Goal: Transaction & Acquisition: Purchase product/service

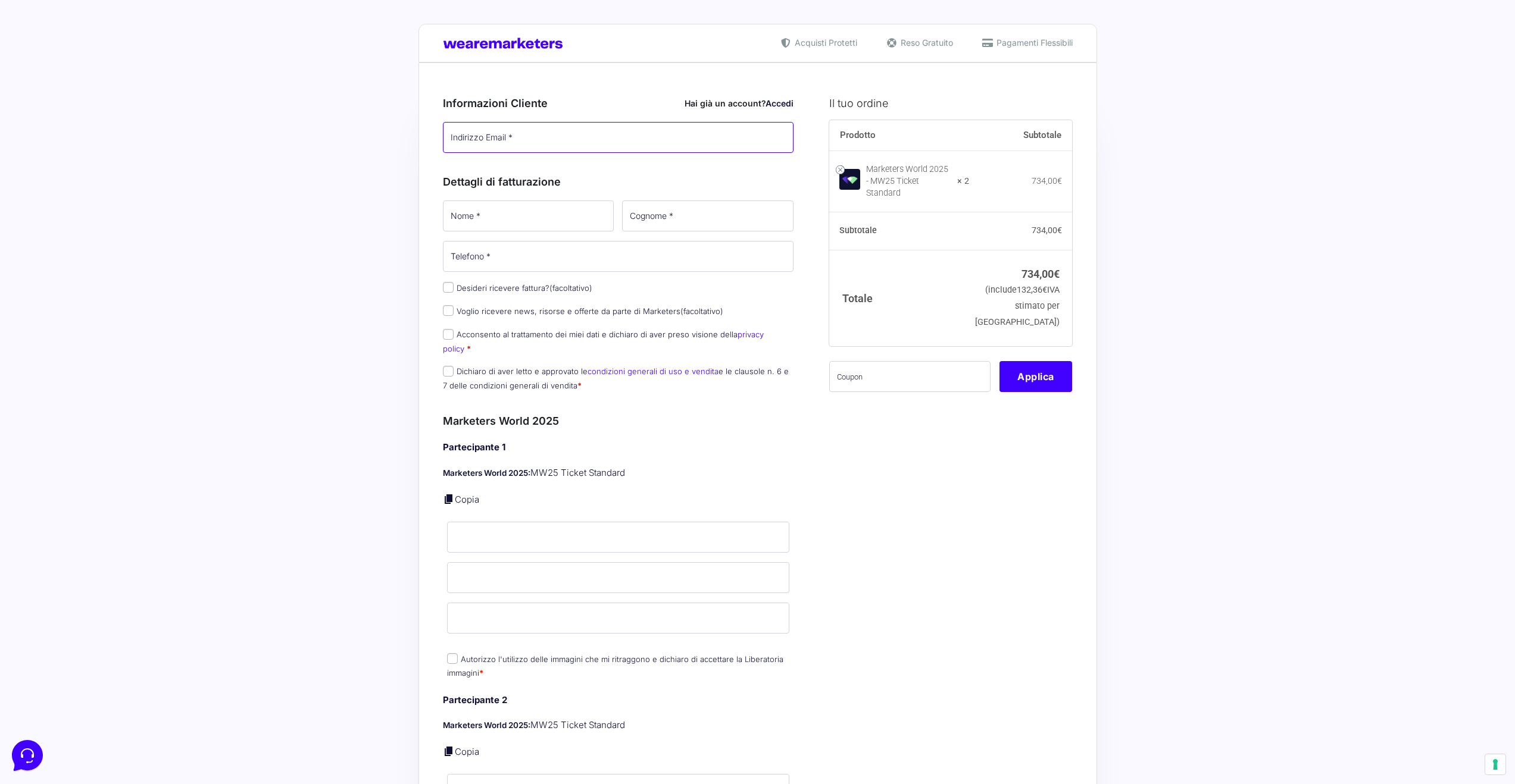
click at [534, 141] on input "Indirizzo Email *" at bounding box center [619, 137] width 351 height 31
type input "[EMAIL_ADDRESS][DOMAIN_NAME]"
click at [514, 206] on input "Nome *" at bounding box center [528, 216] width 171 height 31
type input "[PERSON_NAME]"
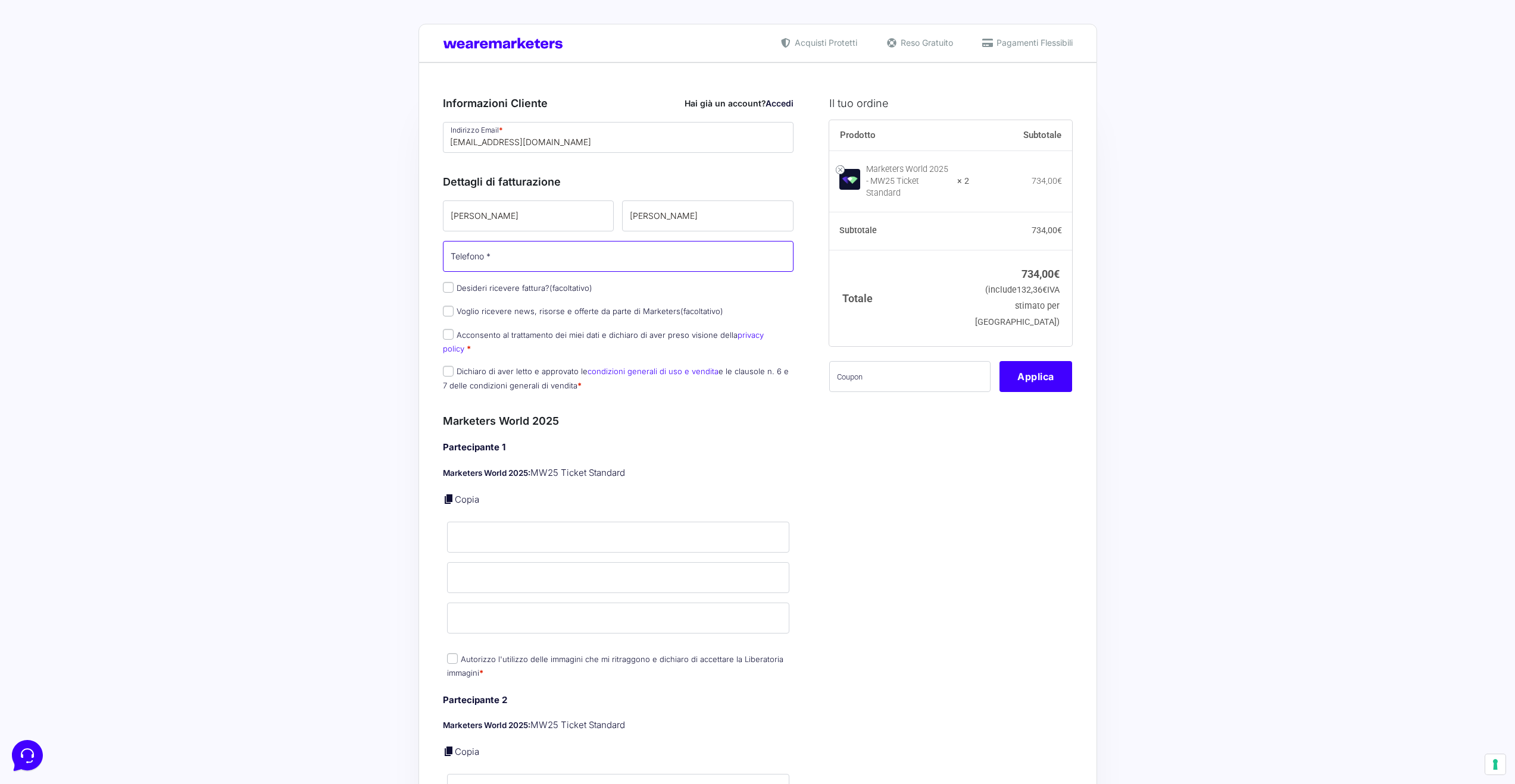
type input "3459923502"
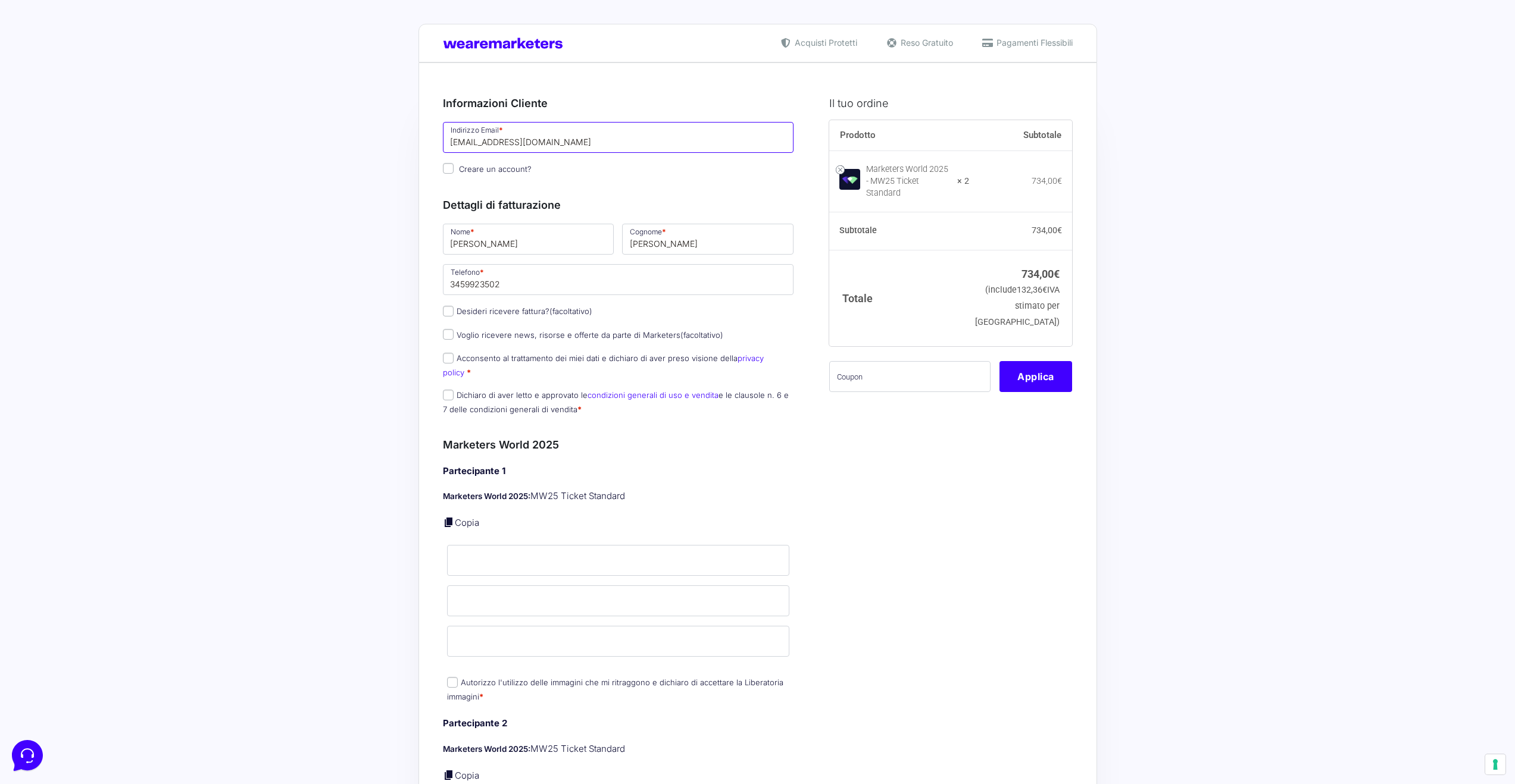
drag, startPoint x: 577, startPoint y: 137, endPoint x: 452, endPoint y: 104, distance: 129.3
click at [455, 105] on div "Informazioni Cliente Hai già un account? Accedi Indirizzo Email * [EMAIL_ADDRES…" at bounding box center [619, 136] width 351 height 83
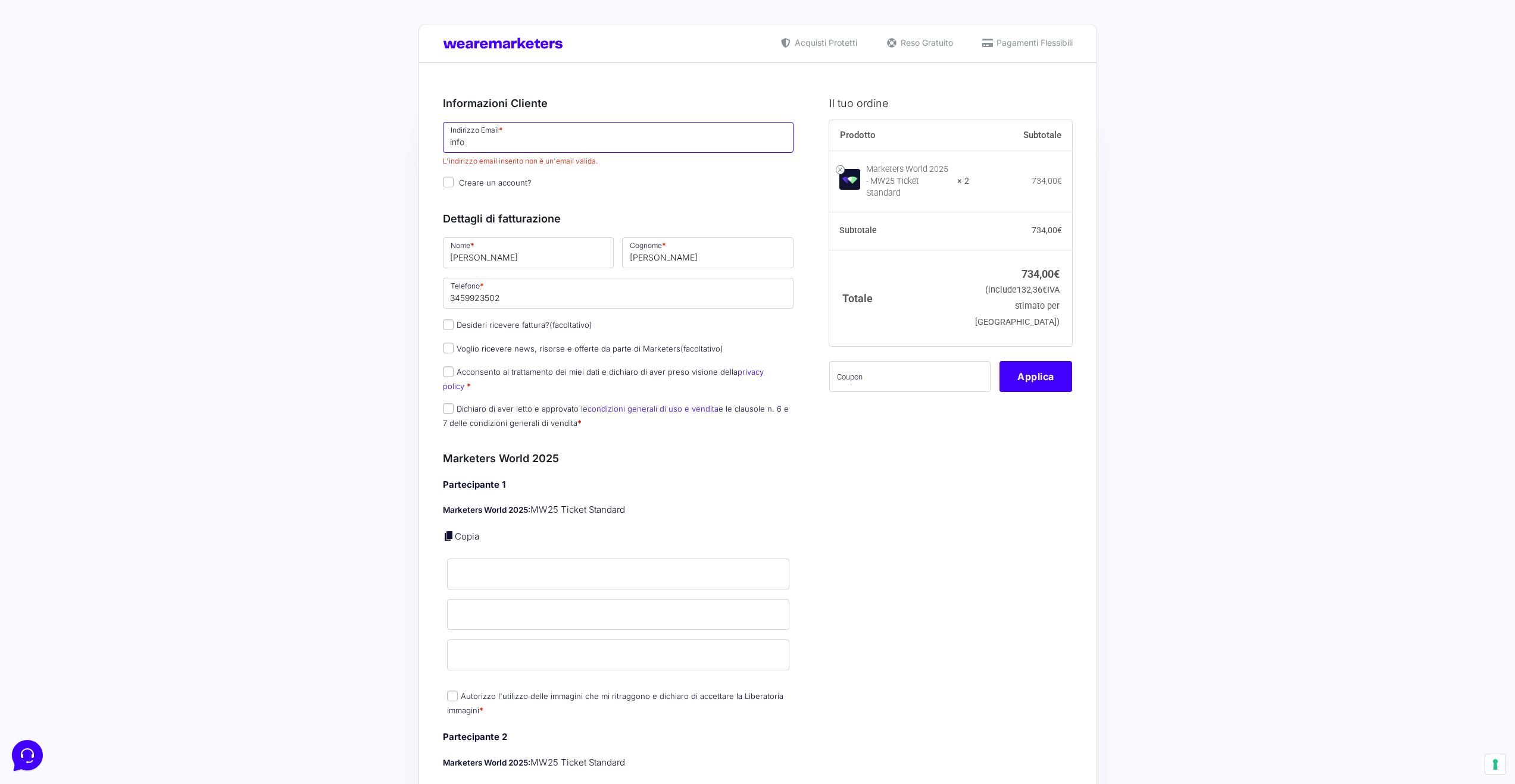
type input "[EMAIL_ADDRESS][DOMAIN_NAME]"
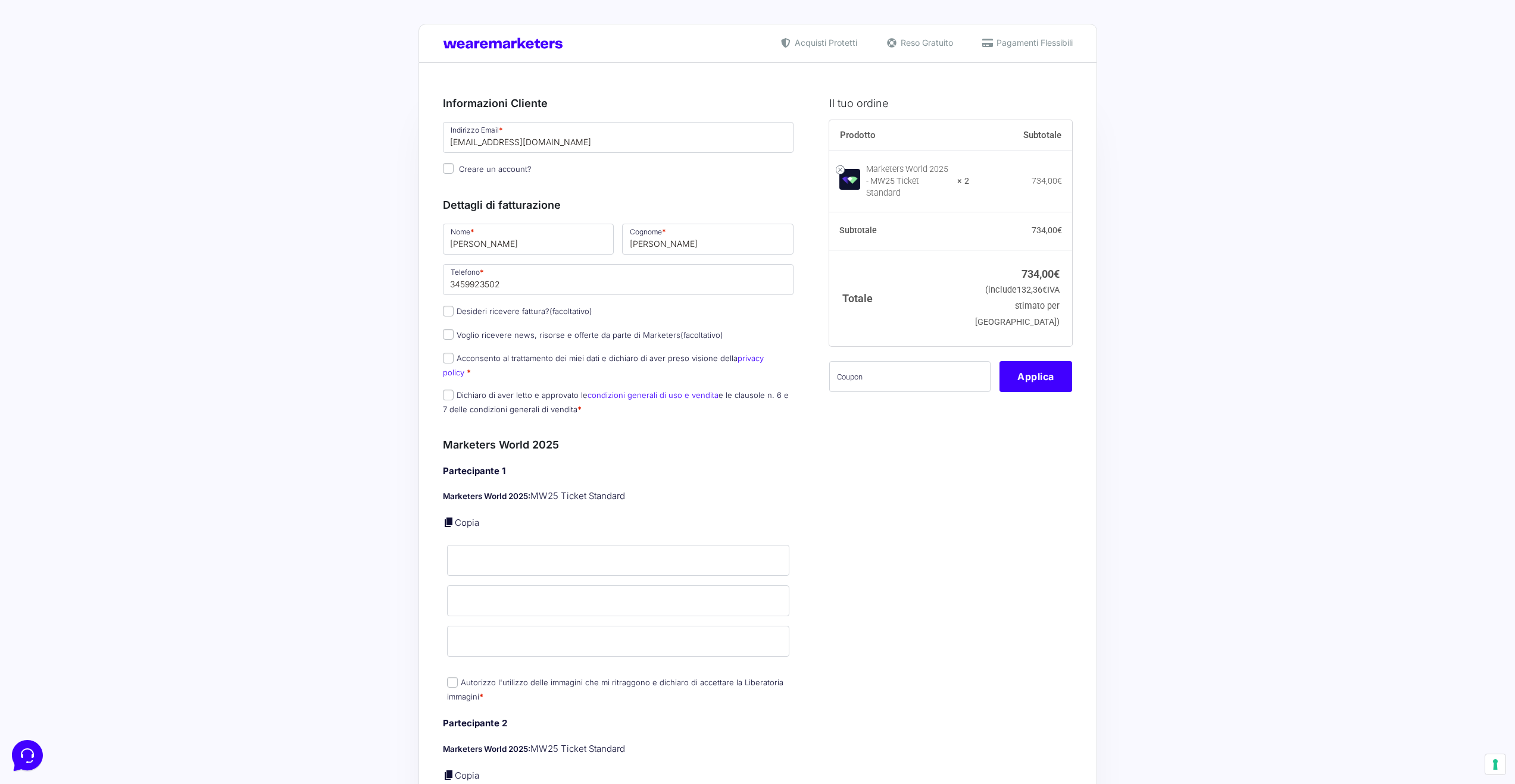
click at [579, 490] on p "Marketers World 2025: MW25 Ticket Standard" at bounding box center [619, 496] width 351 height 13
click at [449, 168] on input "Creare un account?" at bounding box center [449, 168] width 11 height 11
checkbox input "true"
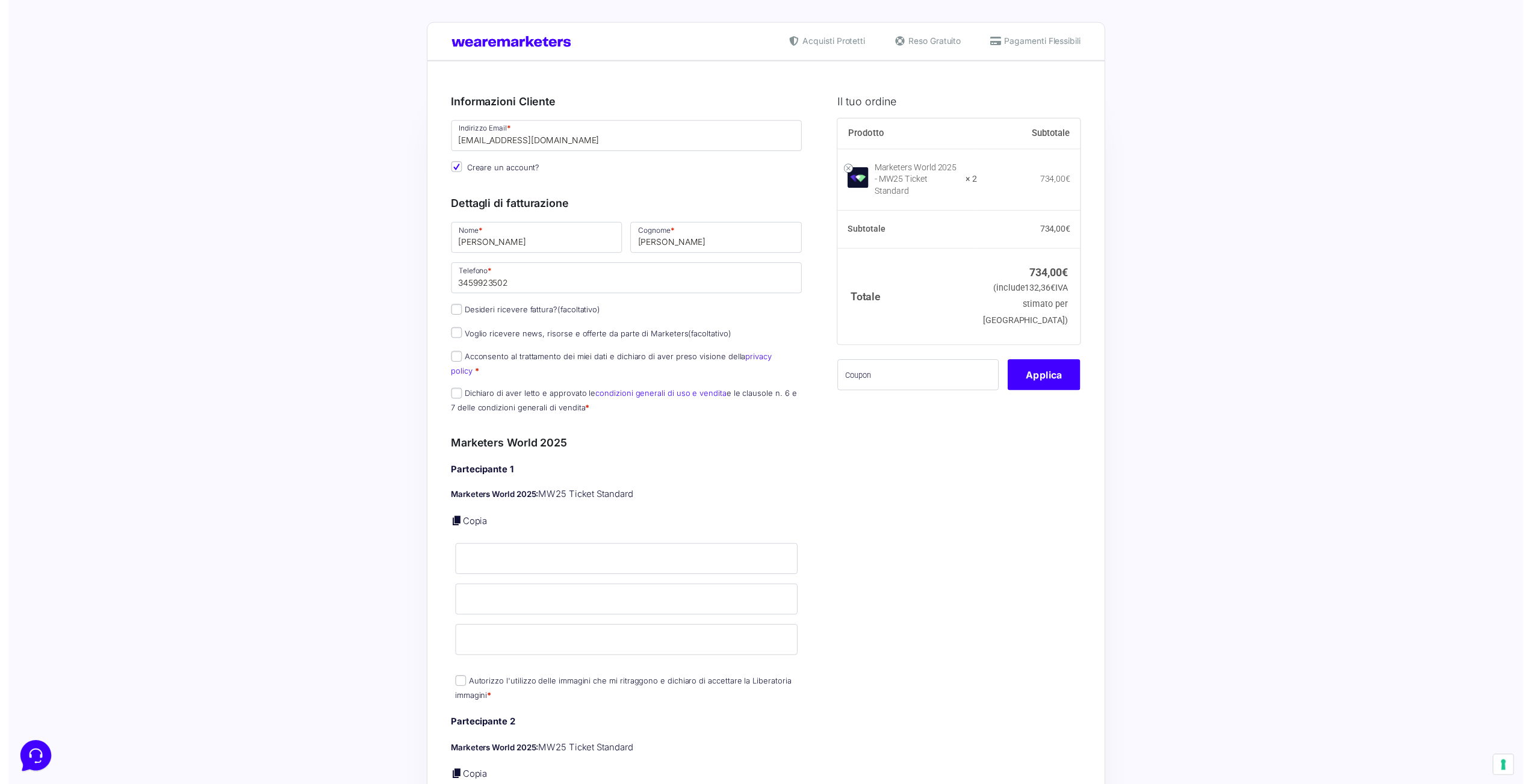
scroll to position [3, 0]
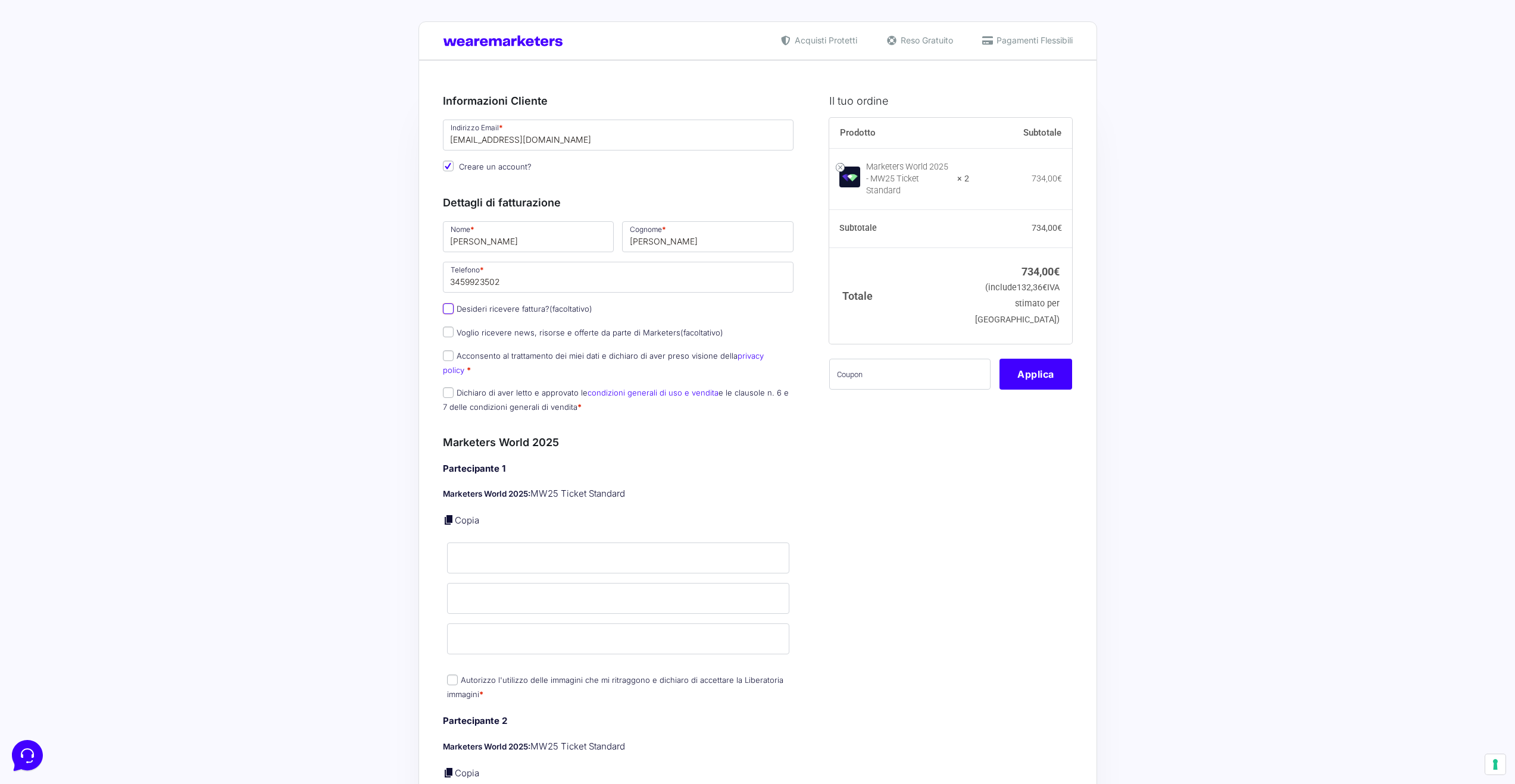
click at [447, 313] on input "Desideri ricevere fattura? (facoltativo)" at bounding box center [449, 309] width 11 height 11
checkbox input "true"
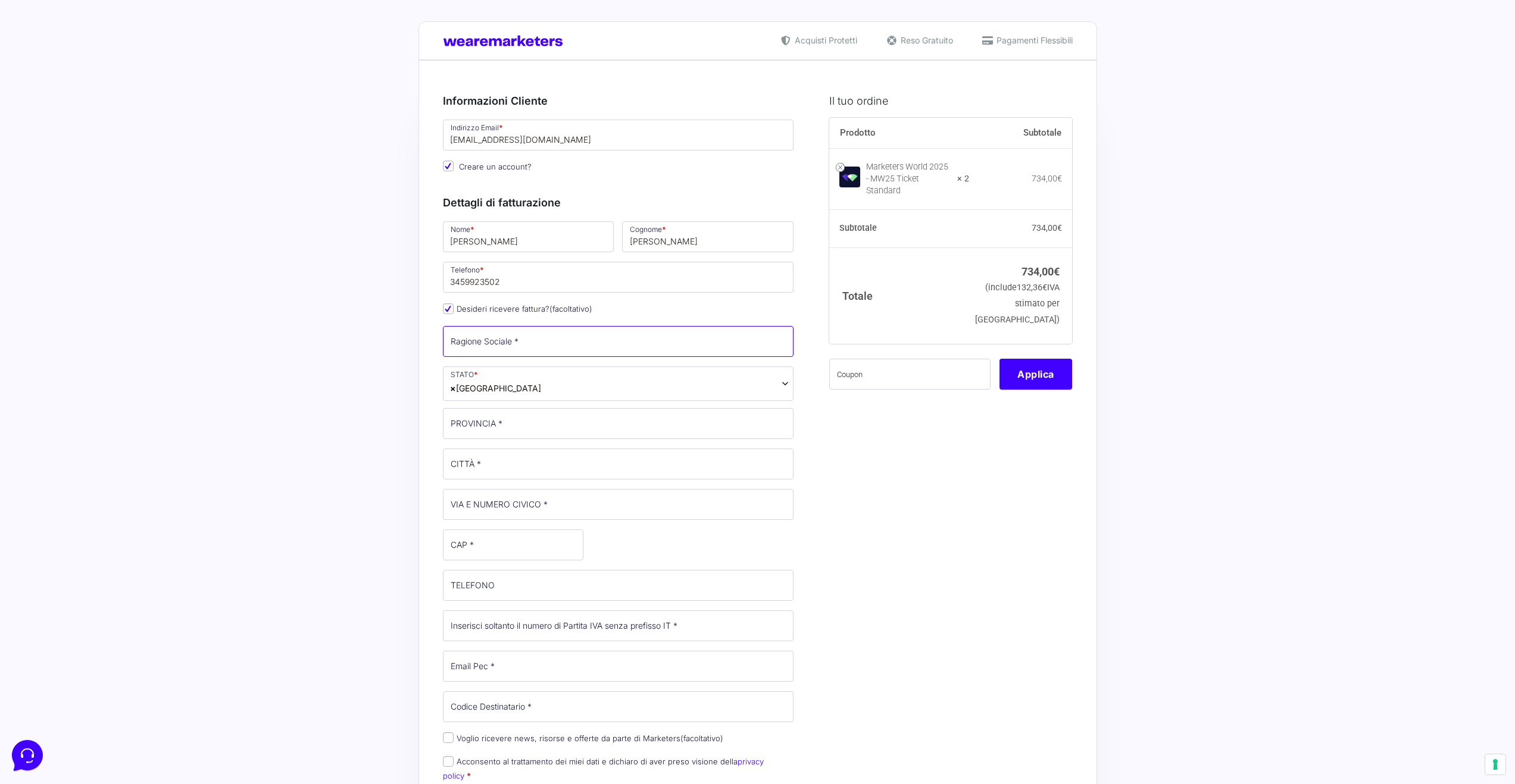
click at [465, 332] on input "Ragione Sociale *" at bounding box center [619, 341] width 351 height 31
type input "[PERSON_NAME]"
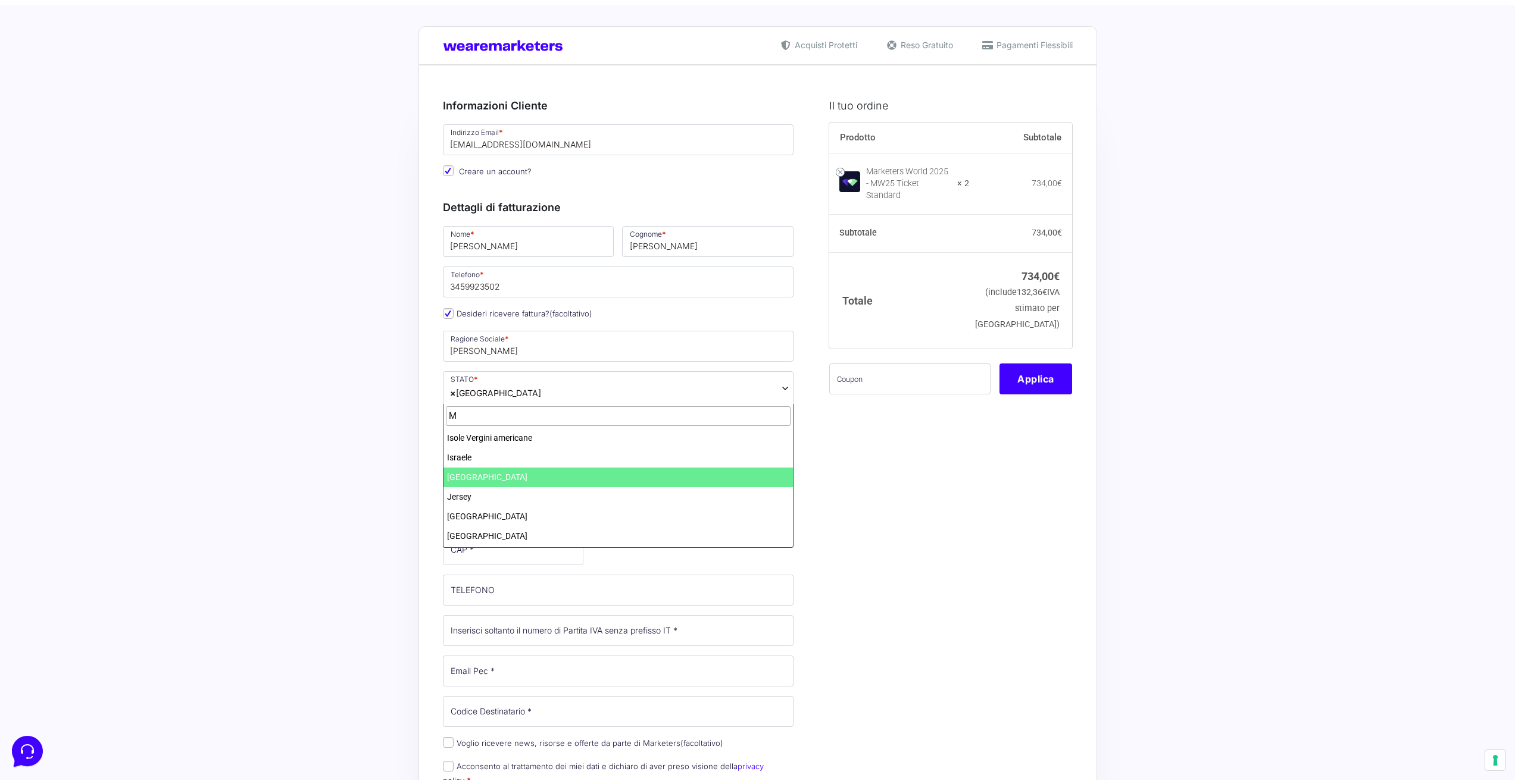
scroll to position [0, 0]
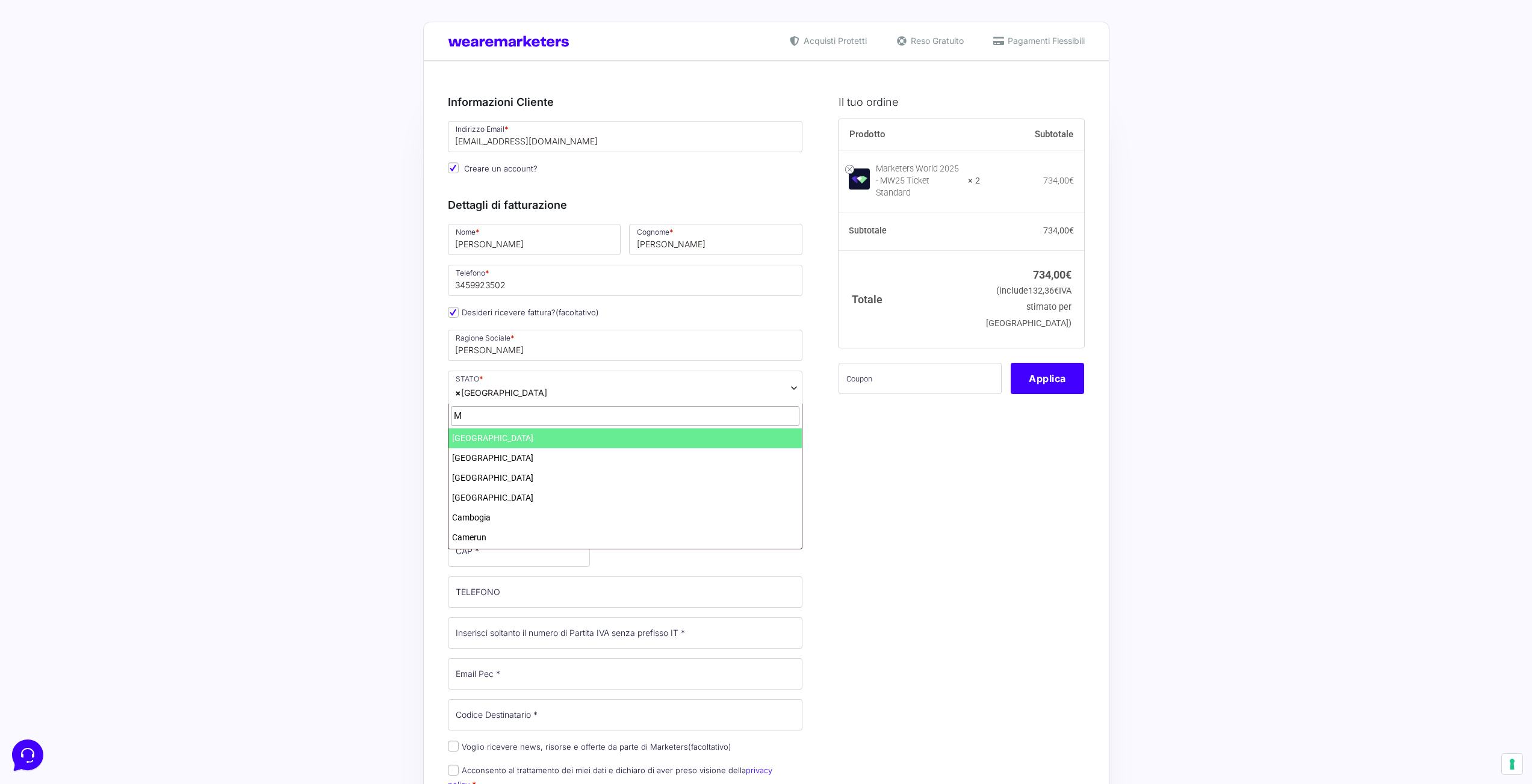
type input "M"
click at [509, 354] on input "[PERSON_NAME]" at bounding box center [626, 345] width 355 height 32
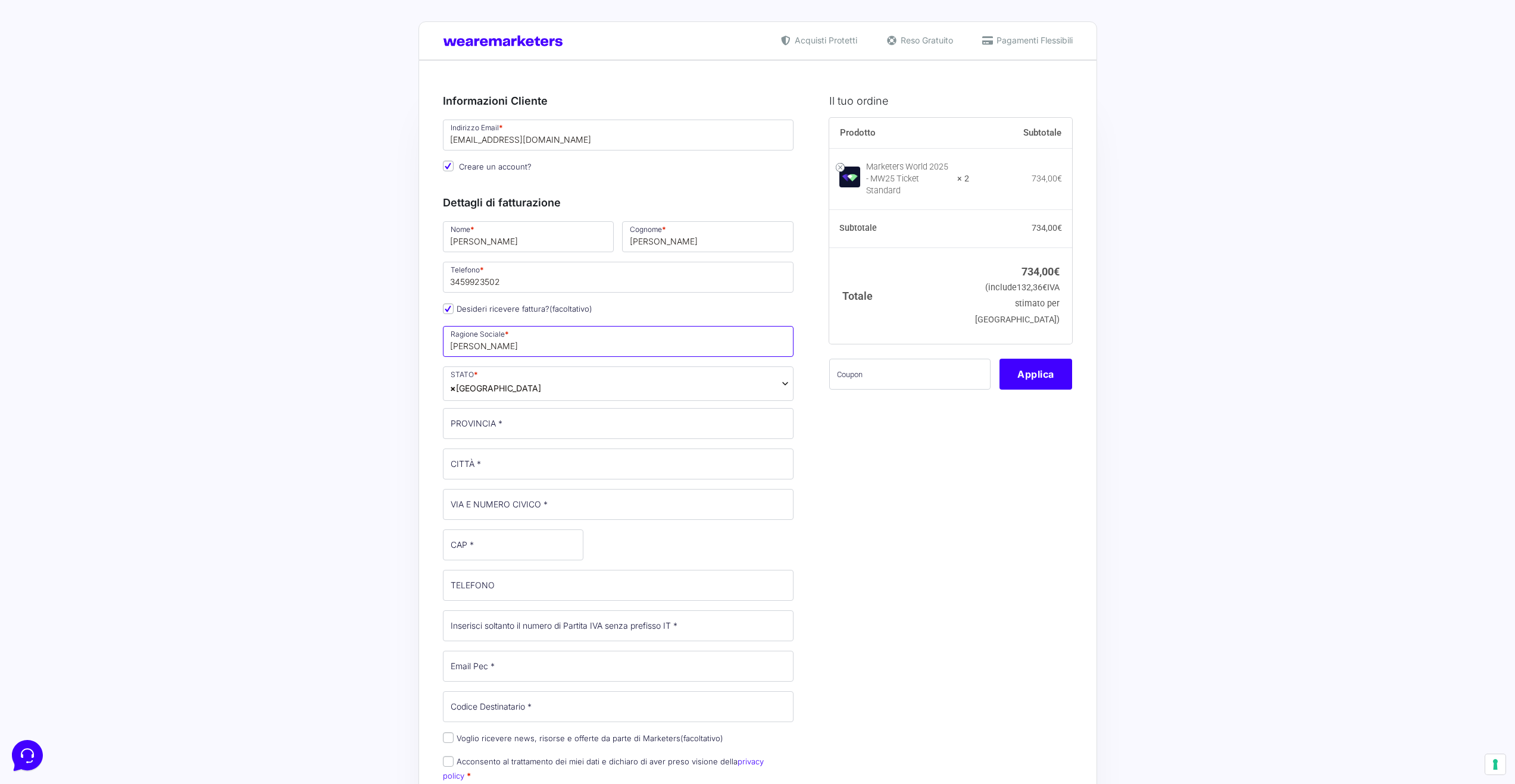
paste input "[PERSON_NAME]"
type input "[PERSON_NAME]"
click at [503, 422] on input "PROVINCIA *" at bounding box center [619, 423] width 351 height 31
type input "[GEOGRAPHIC_DATA]"
click at [472, 463] on input "CITTÀ *" at bounding box center [619, 464] width 351 height 31
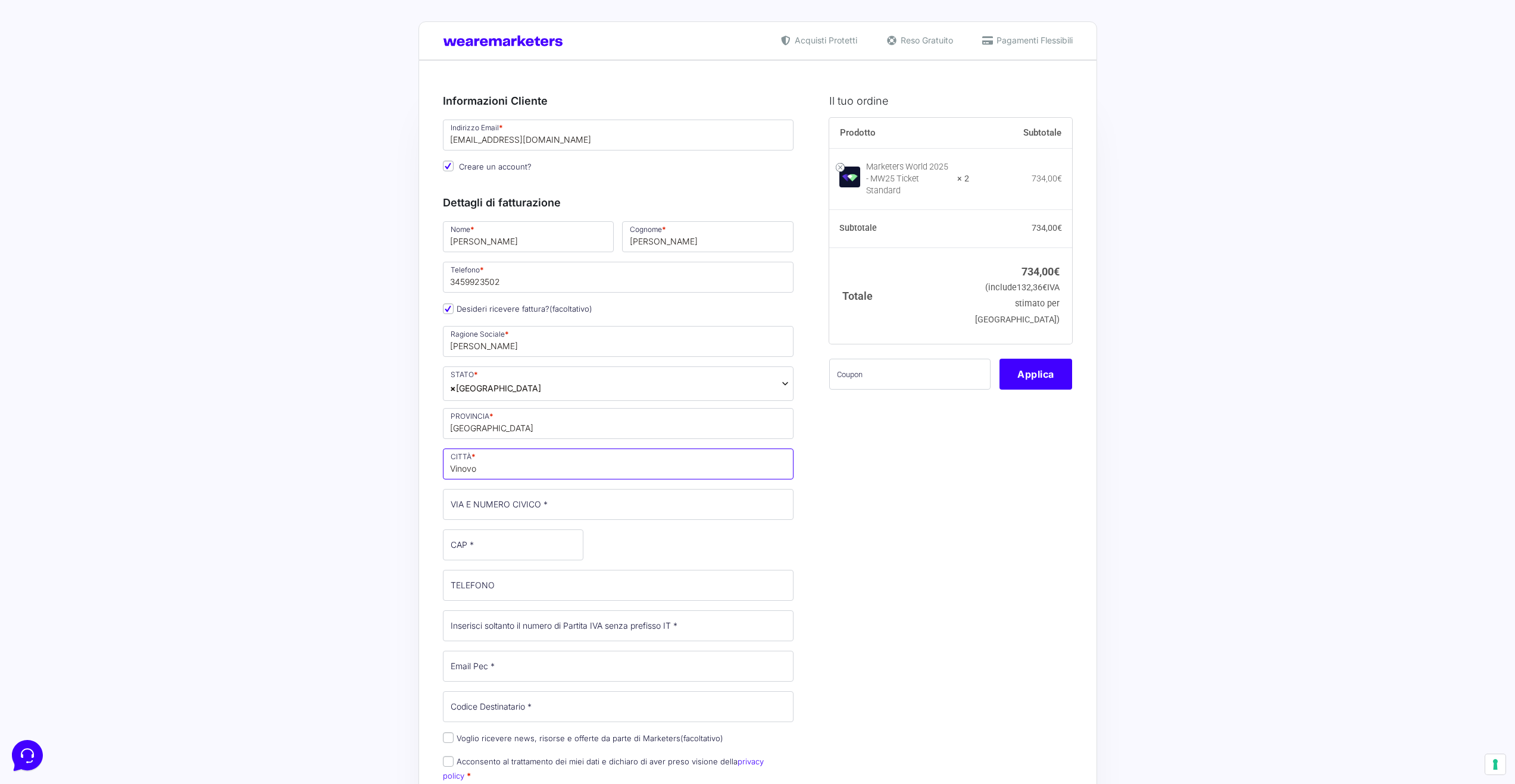
type input "Vinovo"
click at [479, 504] on input "VIA E NUMERO CIVICO *" at bounding box center [619, 504] width 351 height 31
type input "[STREET_ADDRESS][PERSON_NAME]"
type input "10048"
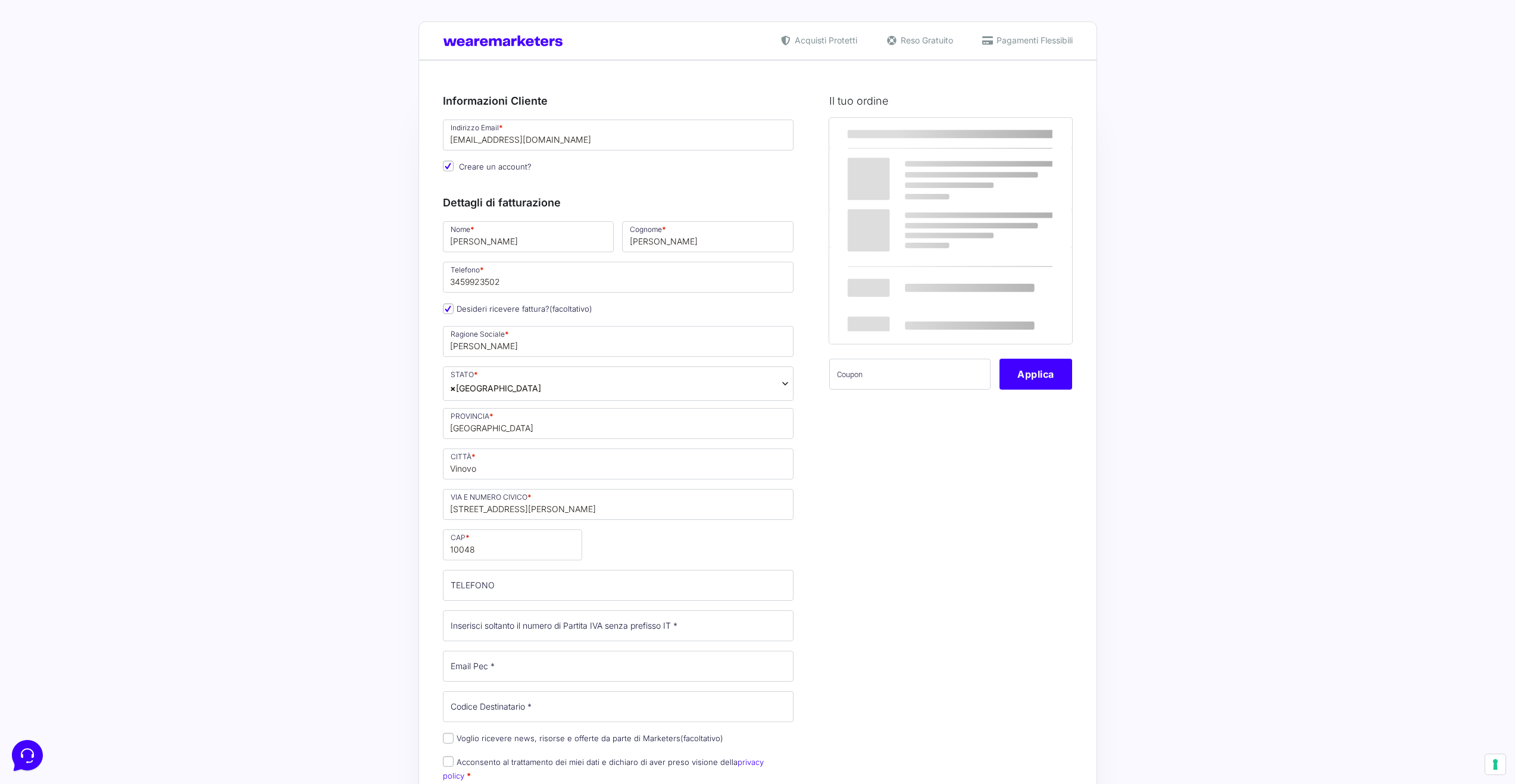
click at [578, 537] on div "Nome * [PERSON_NAME] * [PERSON_NAME] Telefono * [PHONE_NUMBER] Desideri ricever…" at bounding box center [619, 523] width 360 height 608
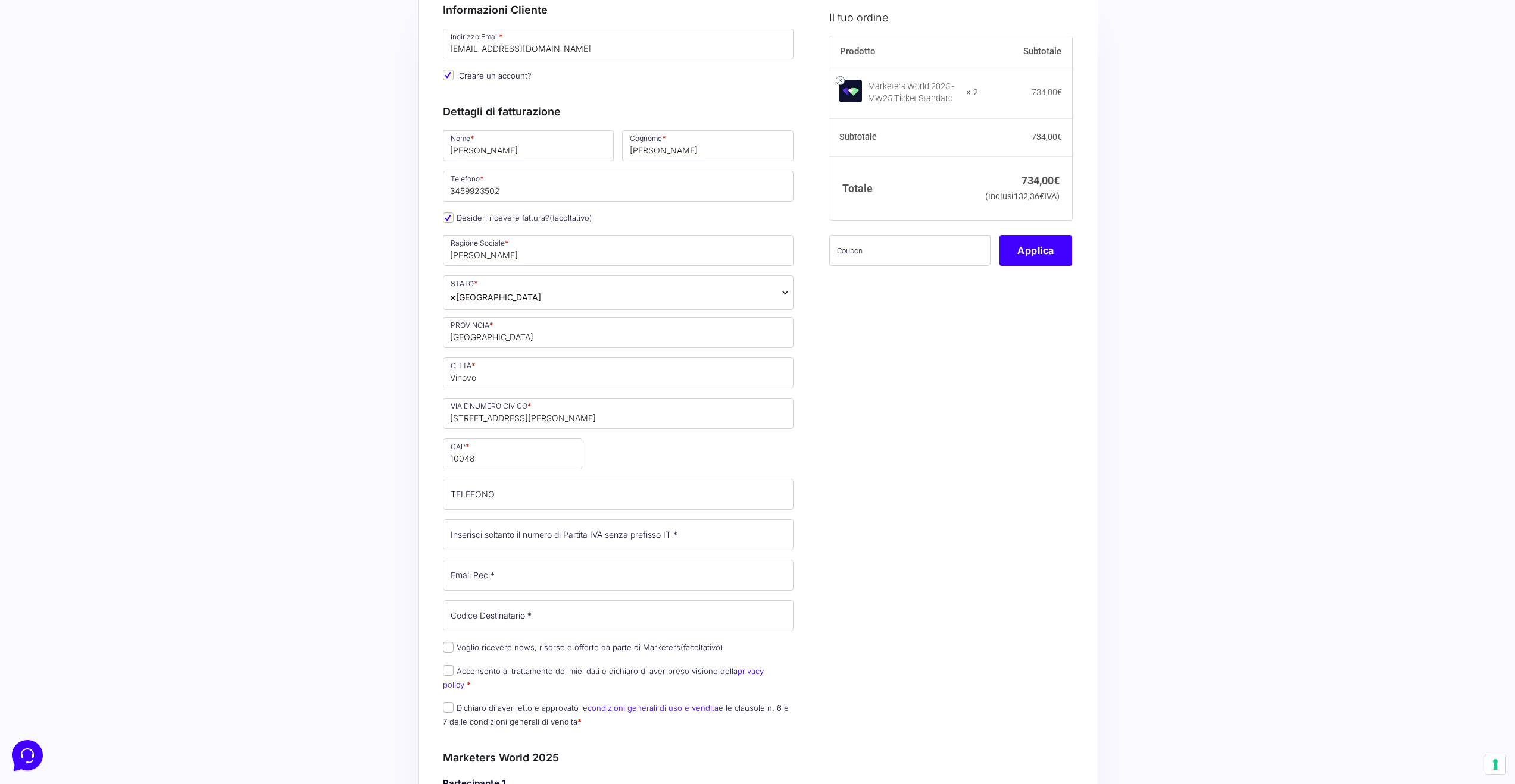
scroll to position [236, 0]
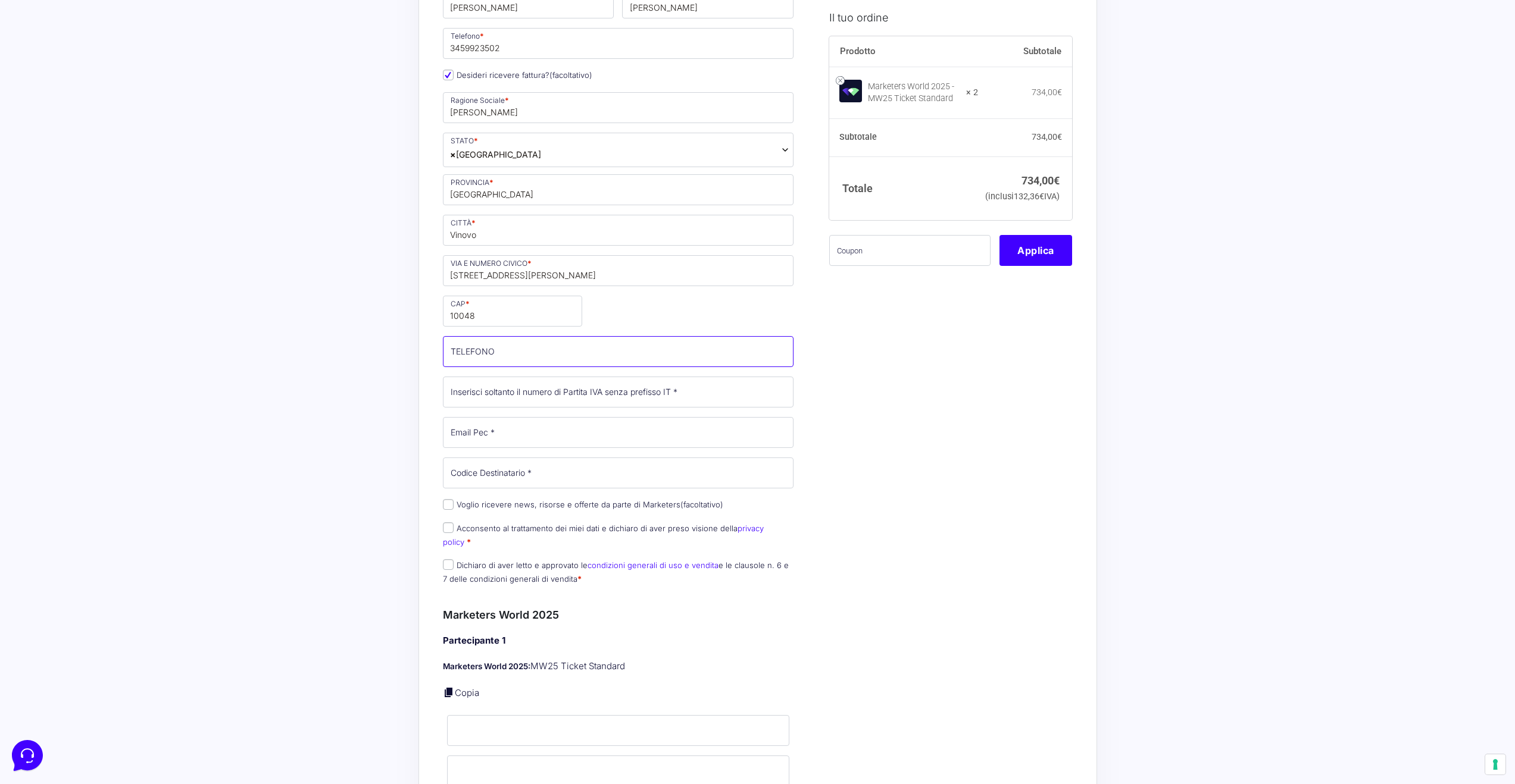
click at [588, 351] on input "TELEFONO (facoltativo)" at bounding box center [619, 352] width 351 height 31
type input "[PHONE_NUMBER]"
click at [573, 392] on input "Partita Iva *" at bounding box center [619, 392] width 351 height 31
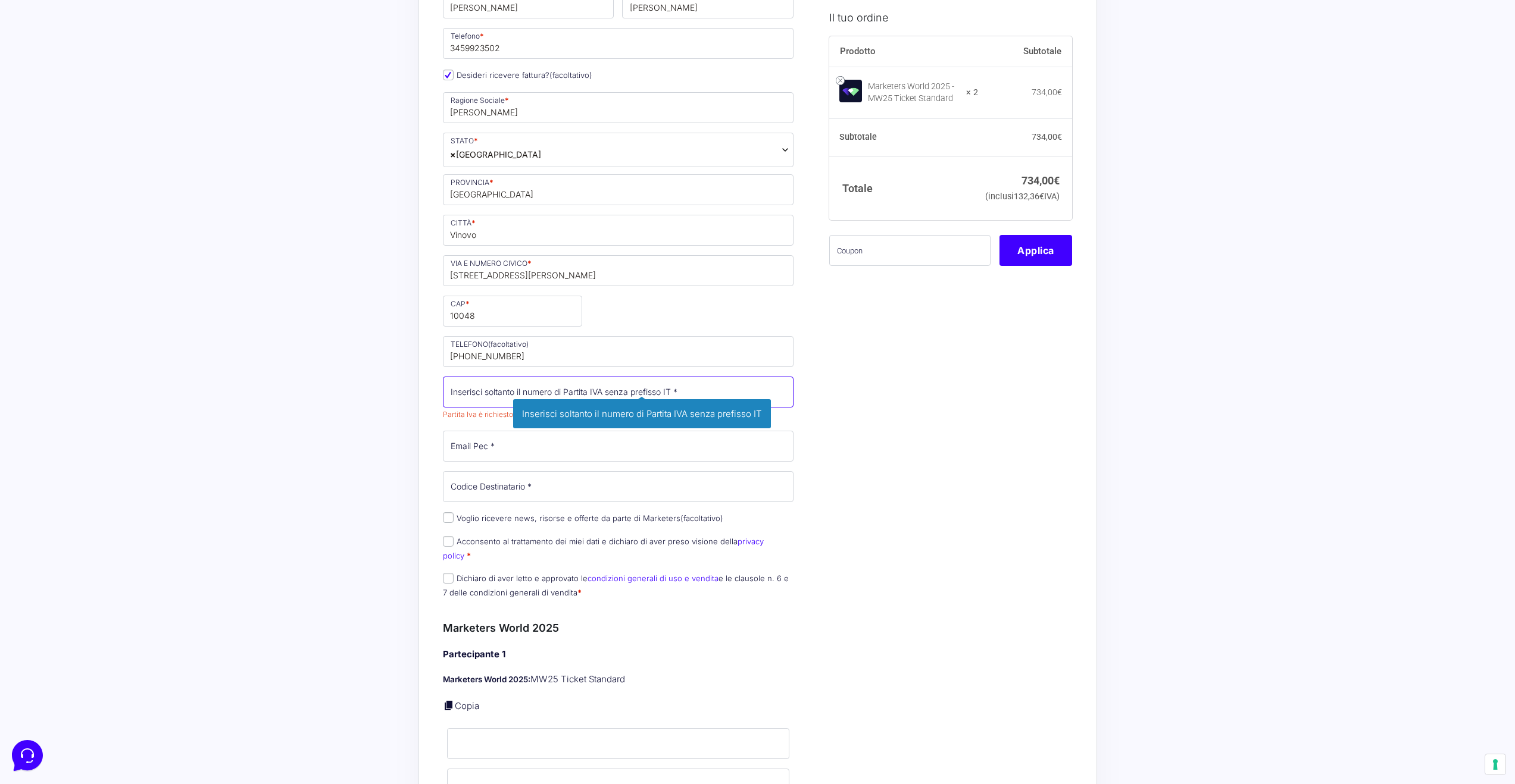
paste input "12796200017"
type input "12796200017"
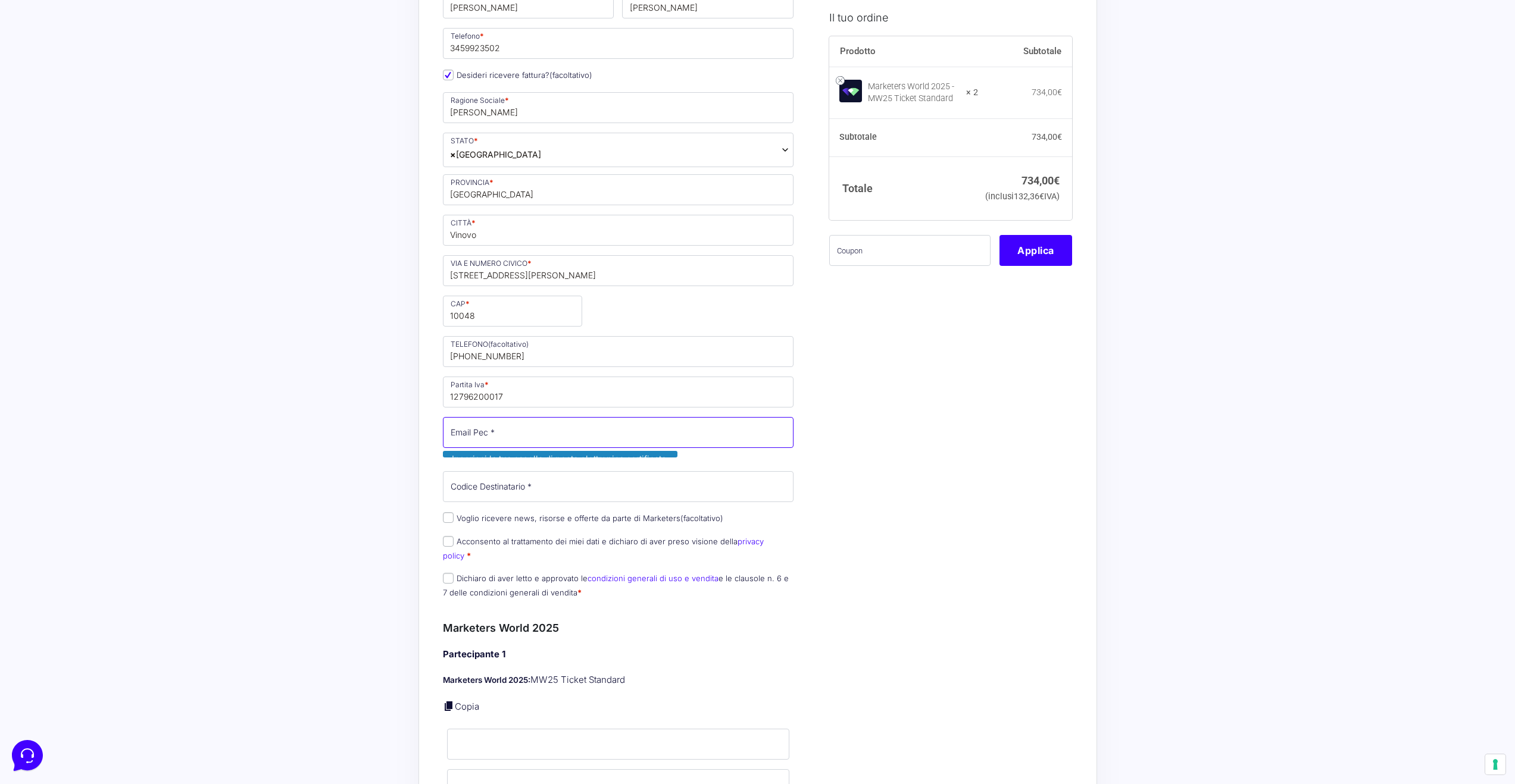
click at [521, 435] on input "Email Pec *" at bounding box center [619, 432] width 351 height 31
paste input "[EMAIL_ADDRESS][DOMAIN_NAME]"
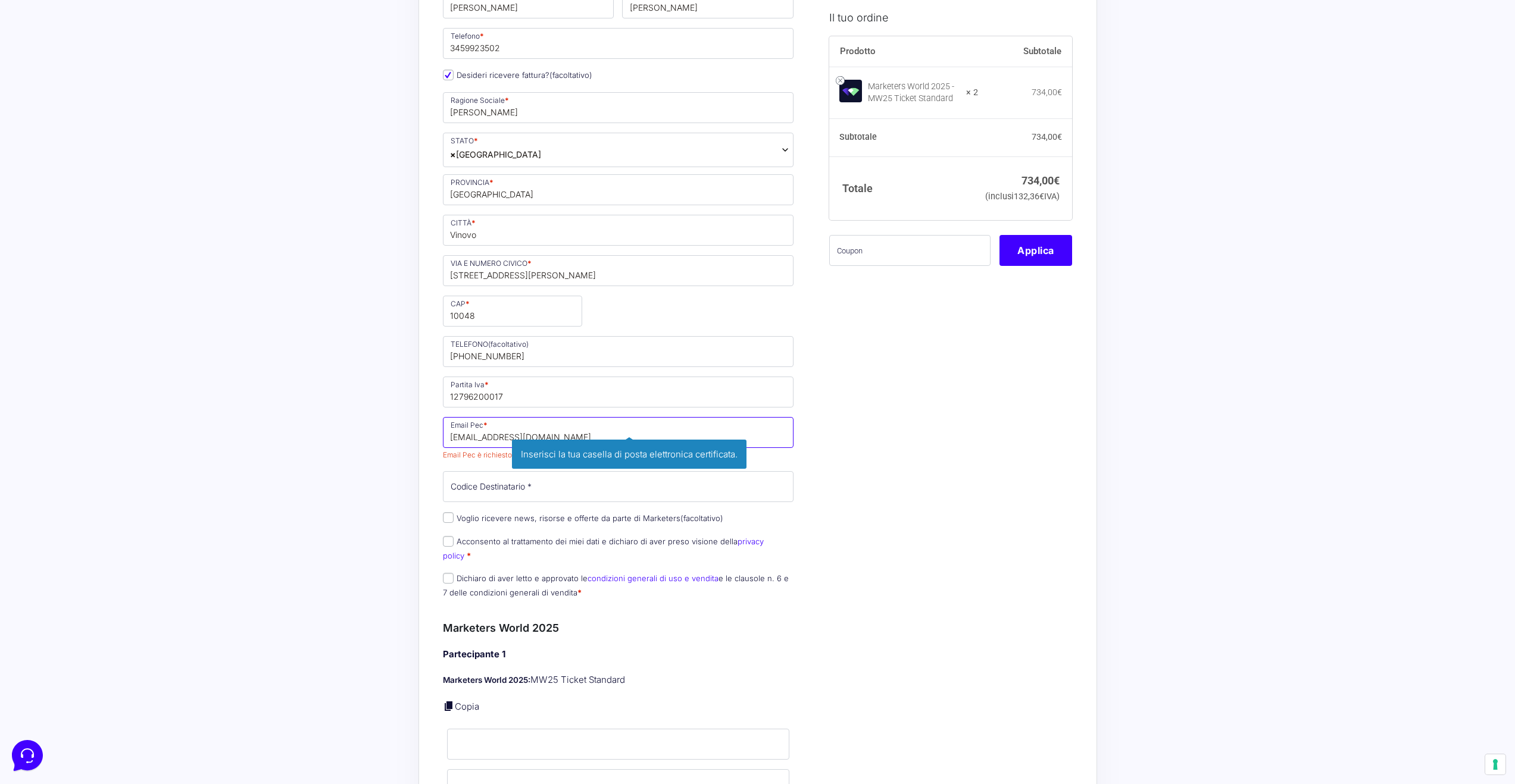
type input "[EMAIL_ADDRESS][DOMAIN_NAME]"
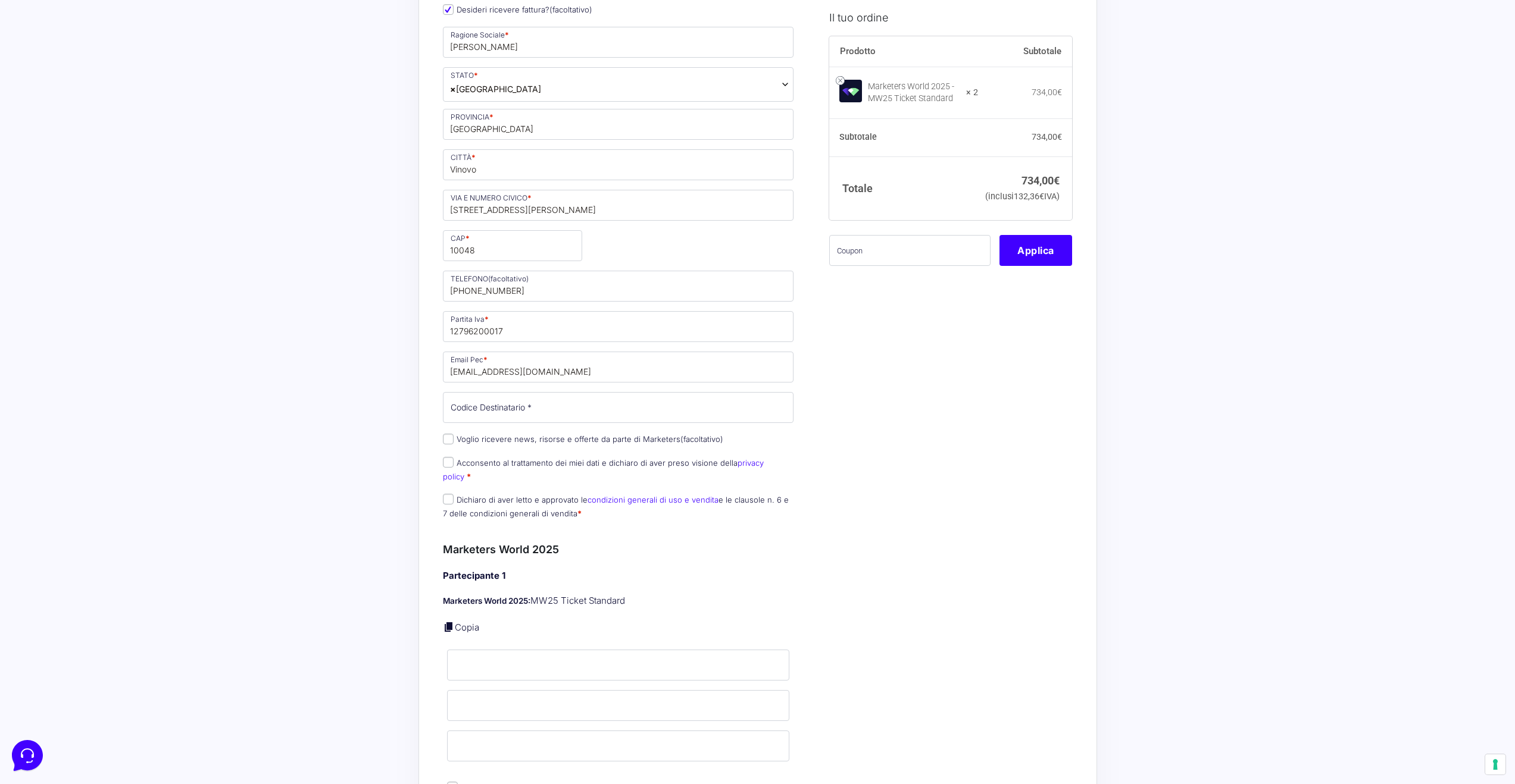
scroll to position [334, 0]
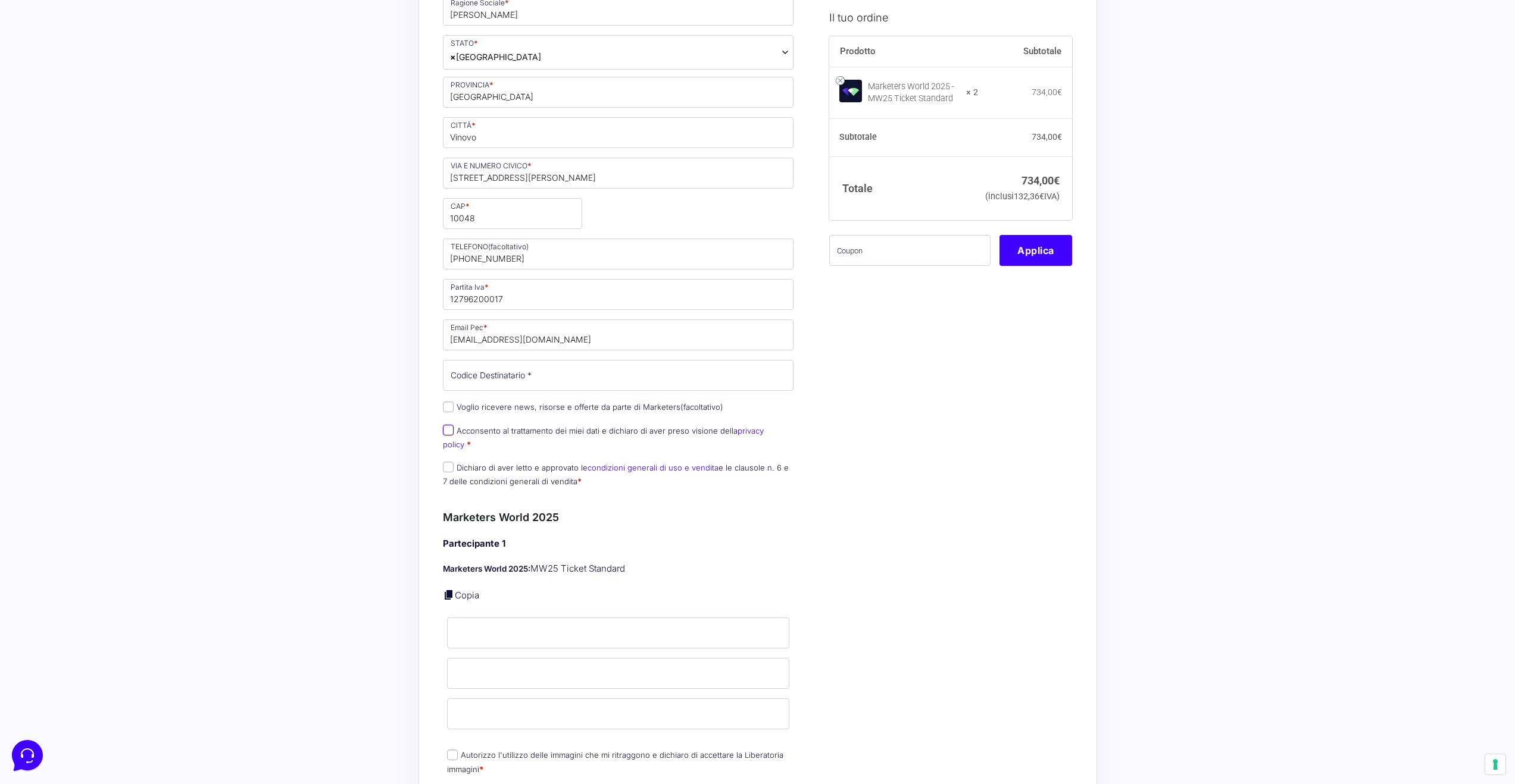
click at [447, 433] on input "Acconsento al trattamento dei miei dati e dichiaro di aver preso visione della …" at bounding box center [449, 430] width 11 height 11
checkbox input "true"
click at [447, 462] on input "Dichiaro di aver letto e approvato le condizioni generali di uso e vendita e le…" at bounding box center [449, 467] width 11 height 11
checkbox input "true"
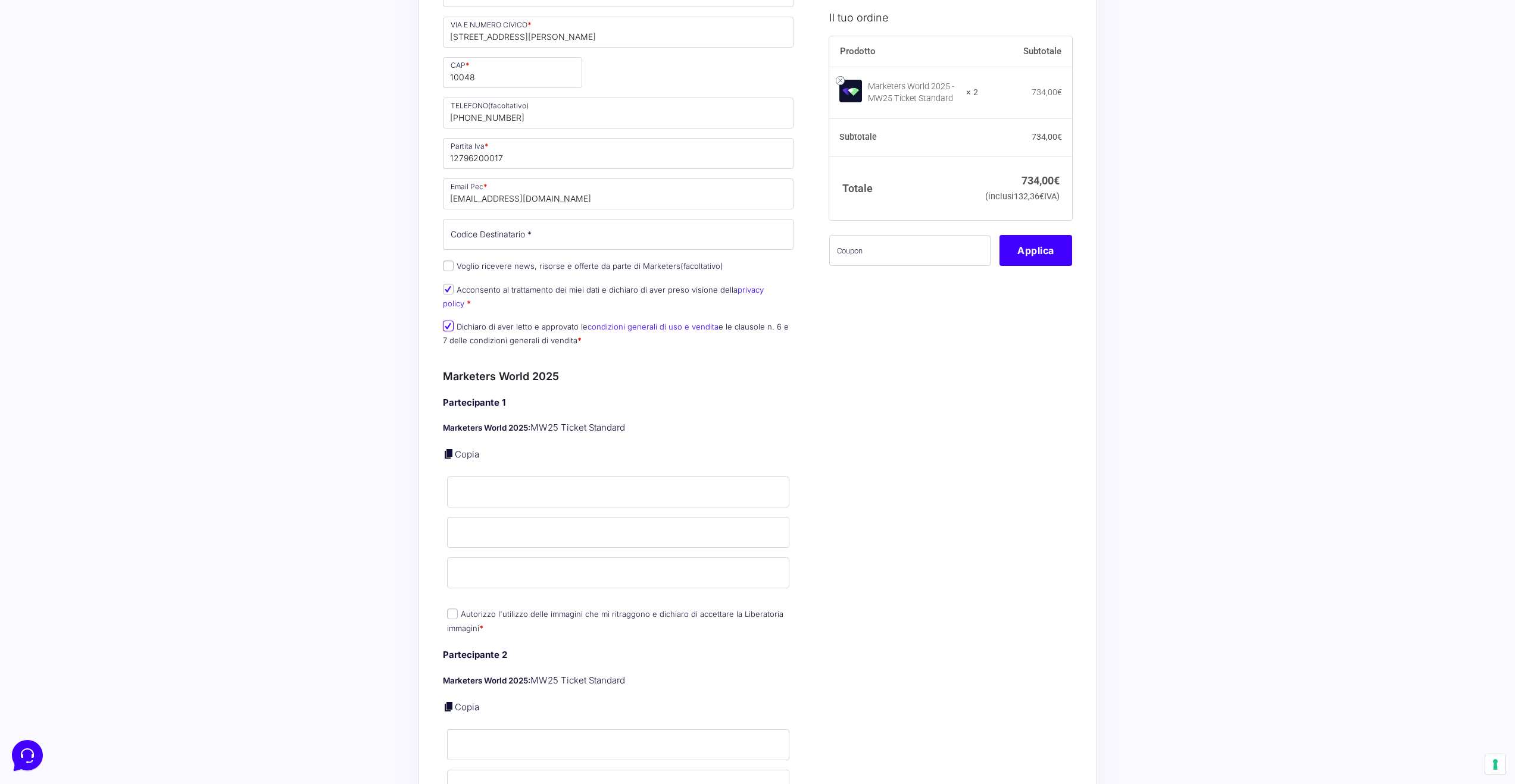
scroll to position [541, 0]
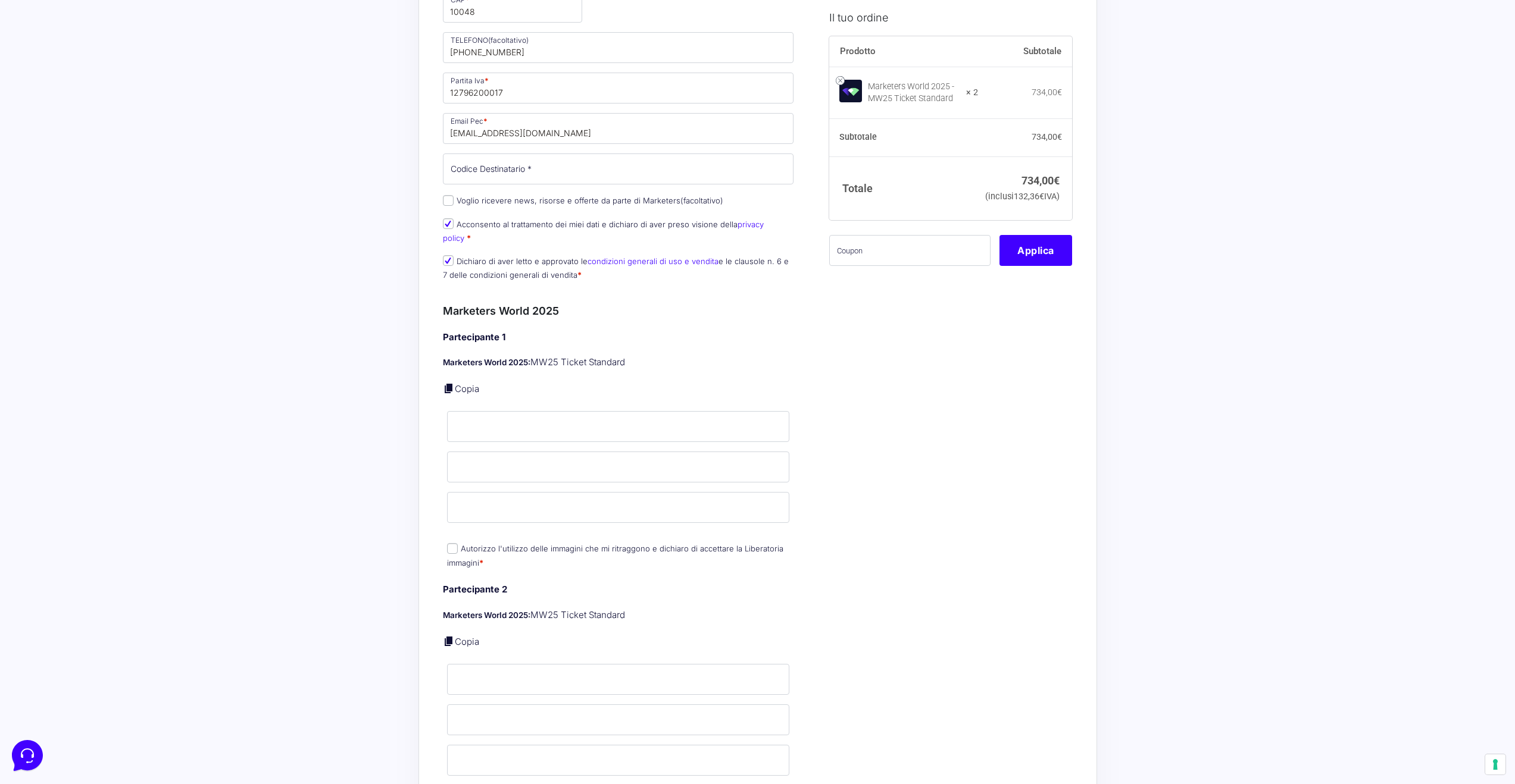
click at [457, 383] on link "Copia" at bounding box center [466, 388] width 24 height 12
type input "[PERSON_NAME]"
type input "[EMAIL_ADDRESS][DOMAIN_NAME]"
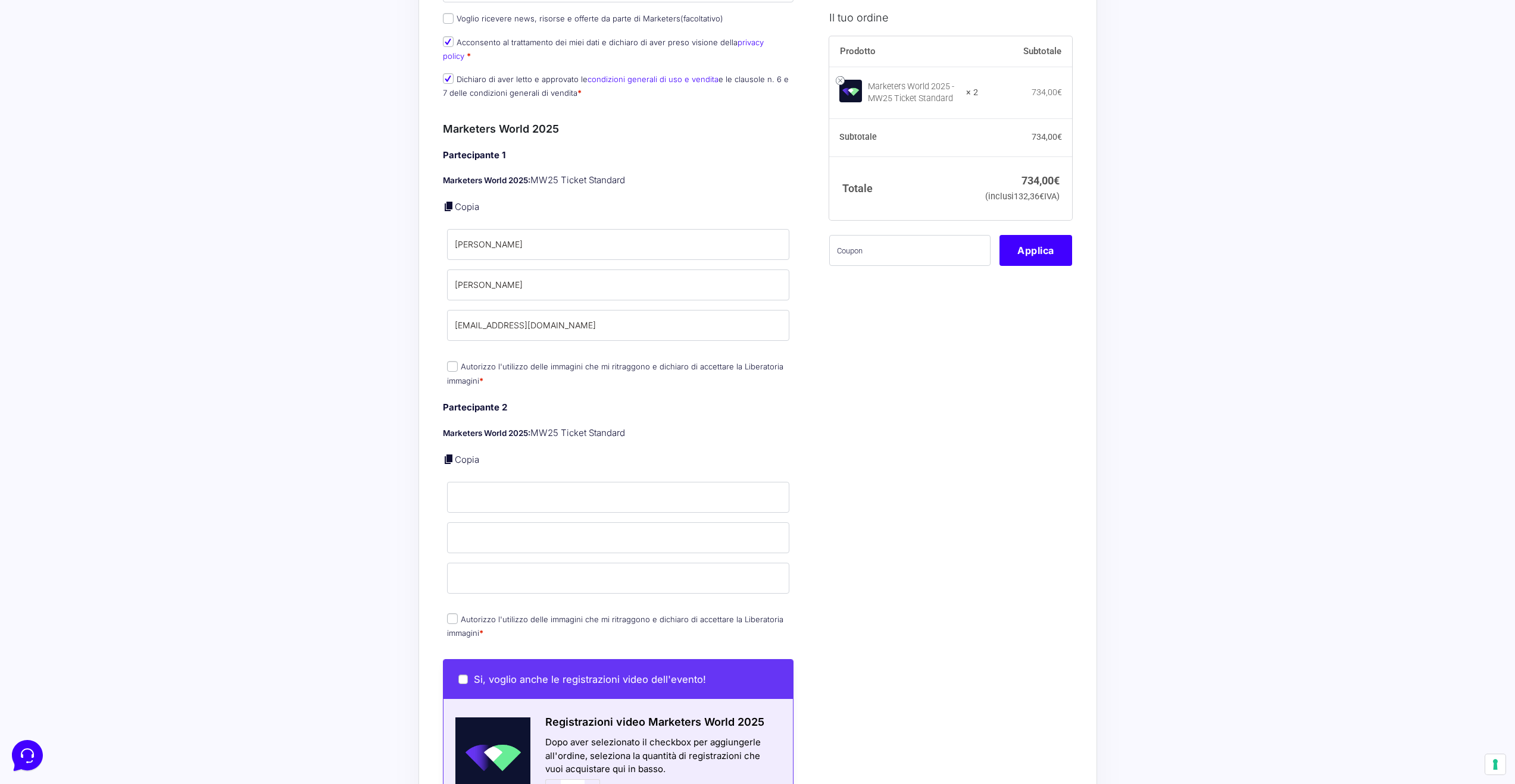
scroll to position [725, 0]
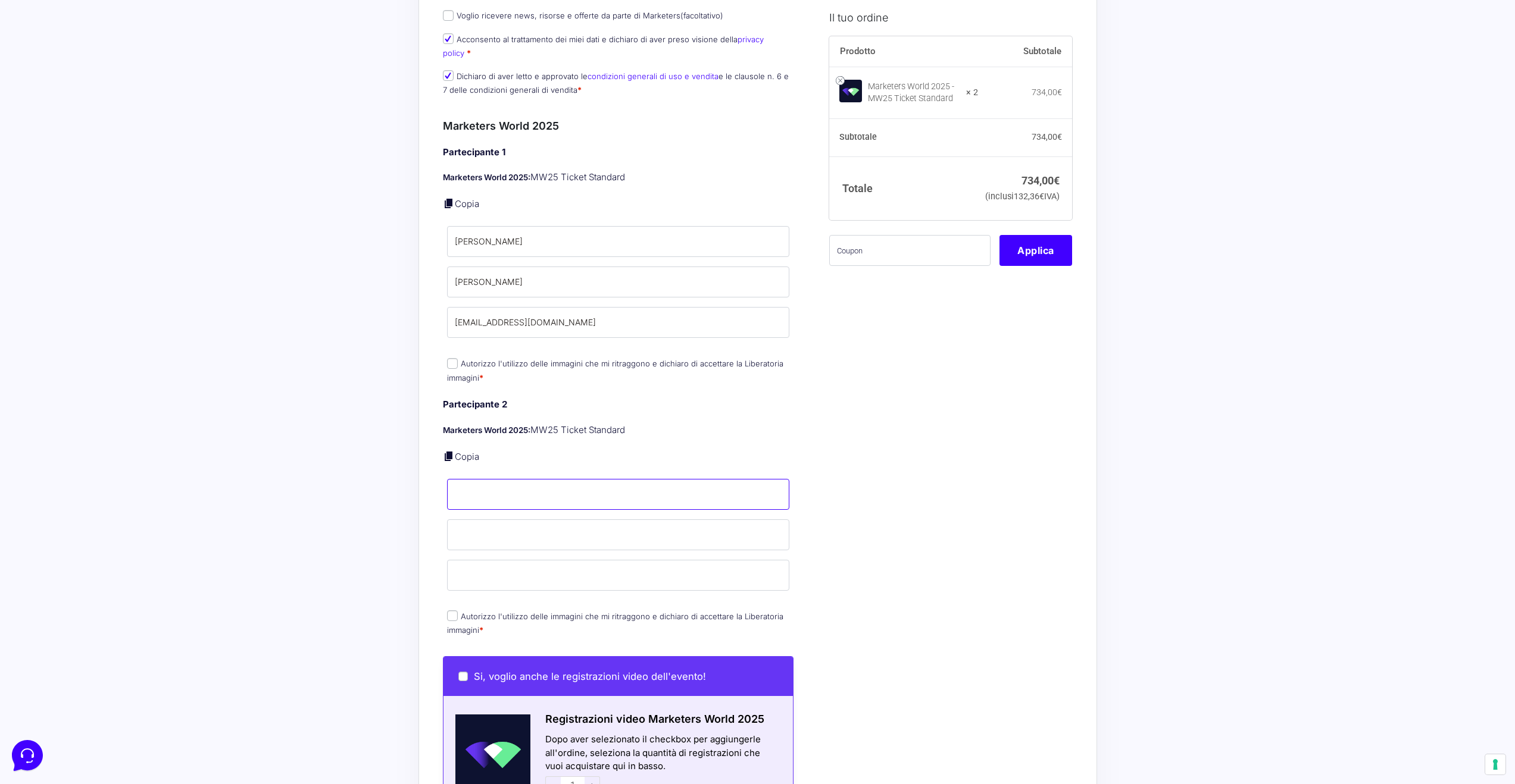
click at [492, 489] on input "Nome *" at bounding box center [618, 494] width 343 height 31
type input "[PERSON_NAME]"
click at [606, 527] on input "Cognome *" at bounding box center [618, 534] width 343 height 31
type input "Chies"
click at [564, 567] on input "Email *" at bounding box center [618, 575] width 343 height 31
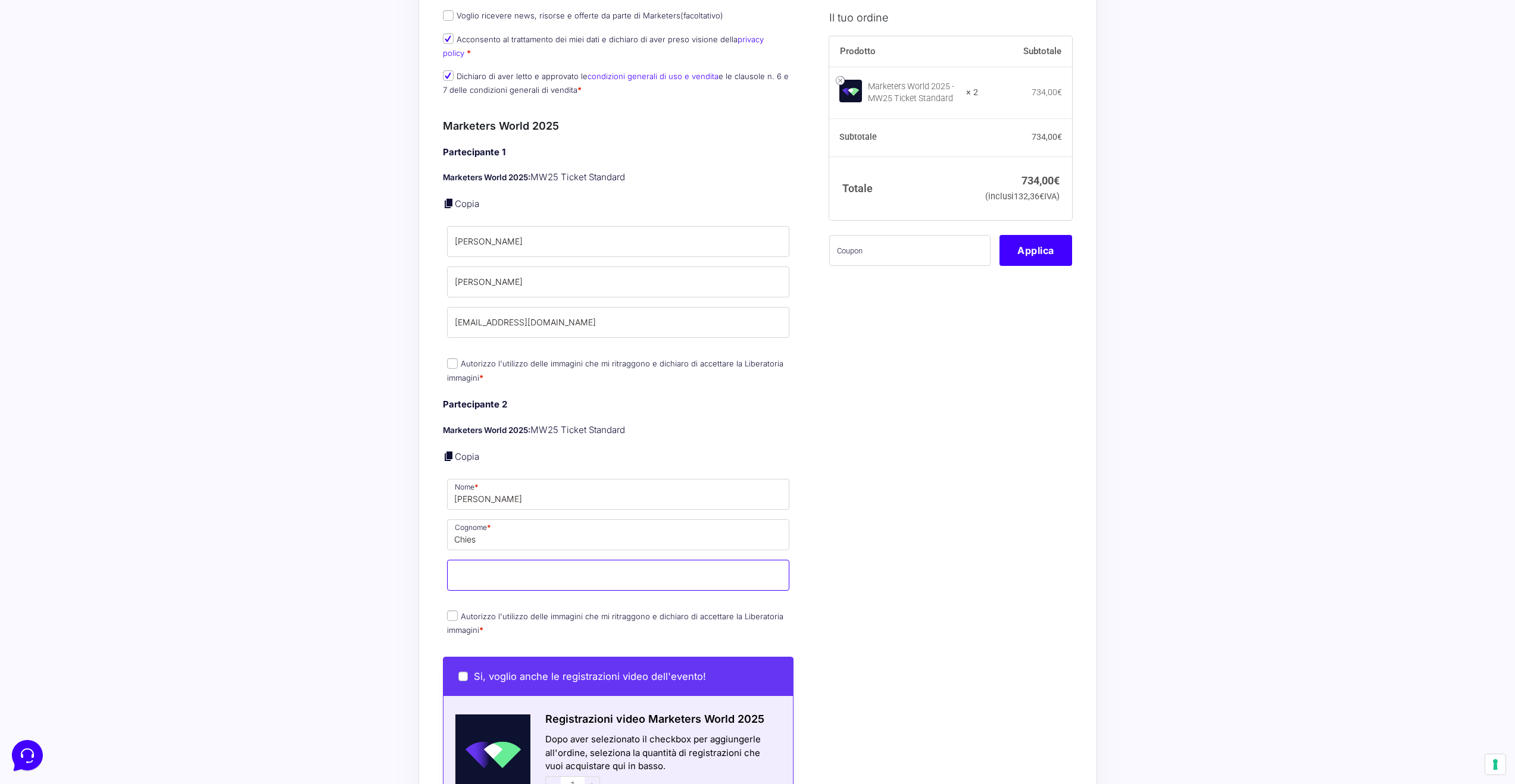
click at [564, 567] on input "Email *" at bounding box center [618, 575] width 343 height 31
click at [561, 324] on input "[EMAIL_ADDRESS][DOMAIN_NAME]" at bounding box center [618, 322] width 343 height 31
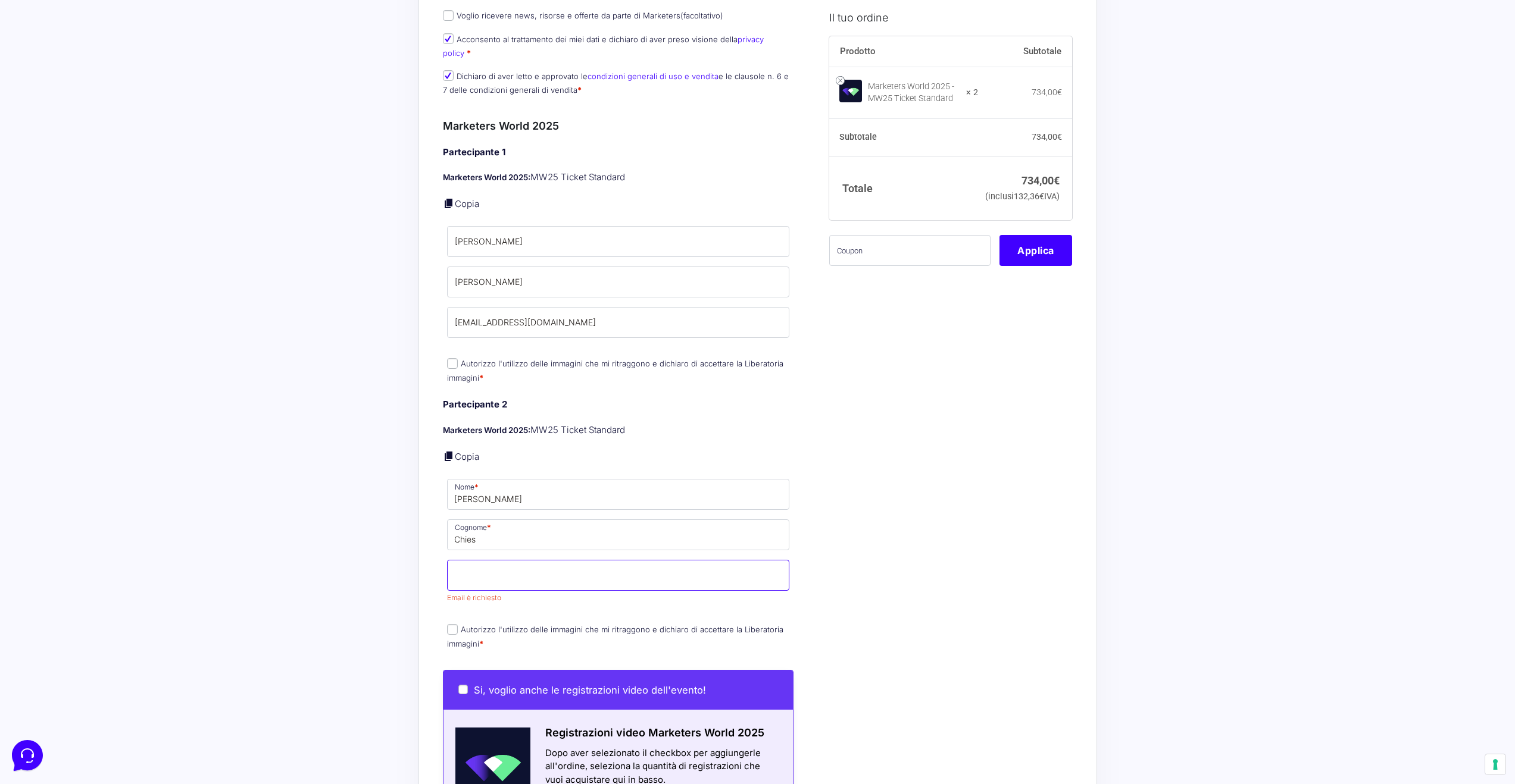
click at [540, 564] on input "Email *" at bounding box center [618, 575] width 343 height 31
paste input "[EMAIL_ADDRESS][DOMAIN_NAME]"
type input "[EMAIL_ADDRESS][DOMAIN_NAME]"
click at [326, 555] on div "Acquisti Protetti Reso Gratuito Pagamenti Flessibili Riepilogo Ordine 734,00 € …" at bounding box center [758, 378] width 1515 height 2206
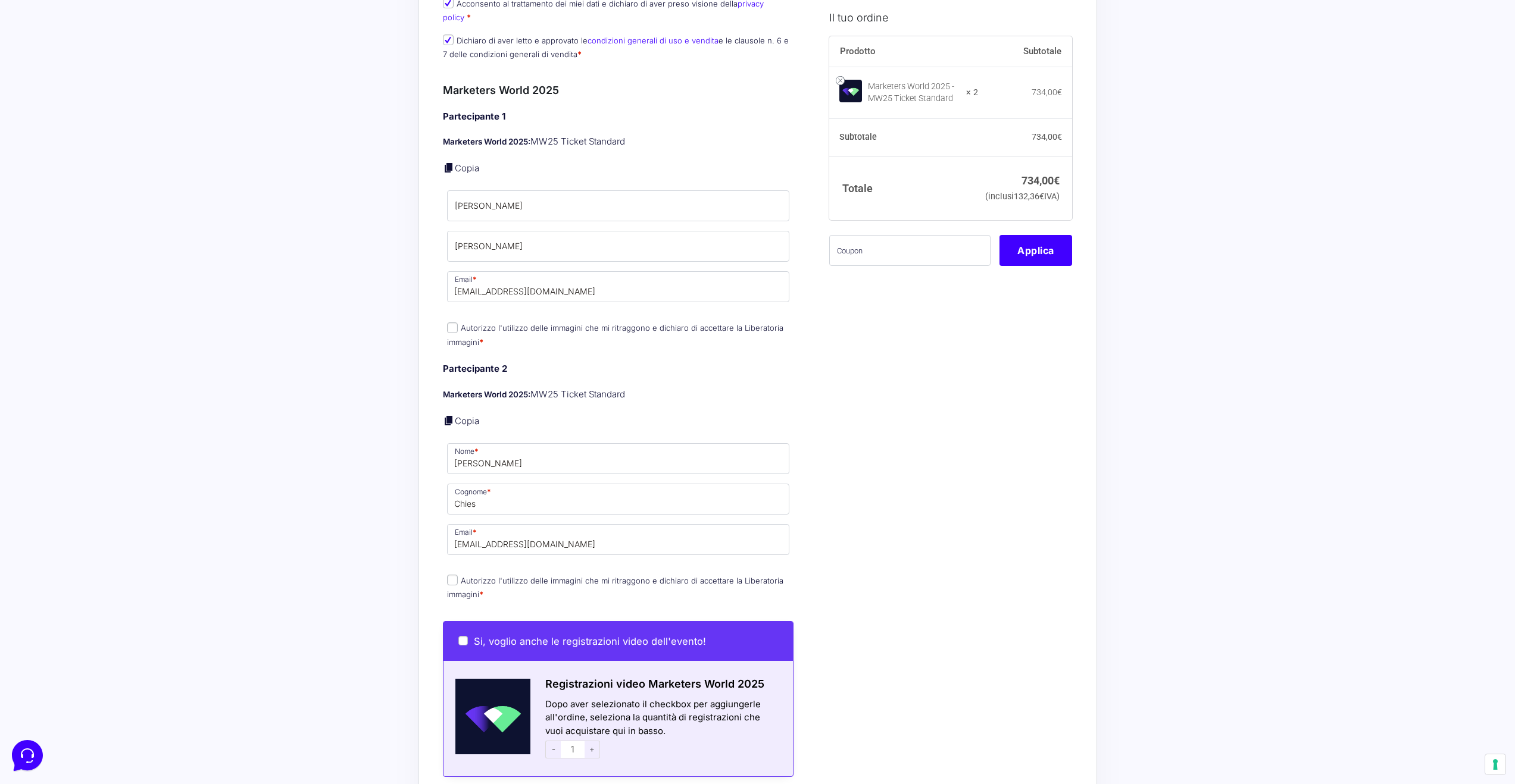
scroll to position [828, 0]
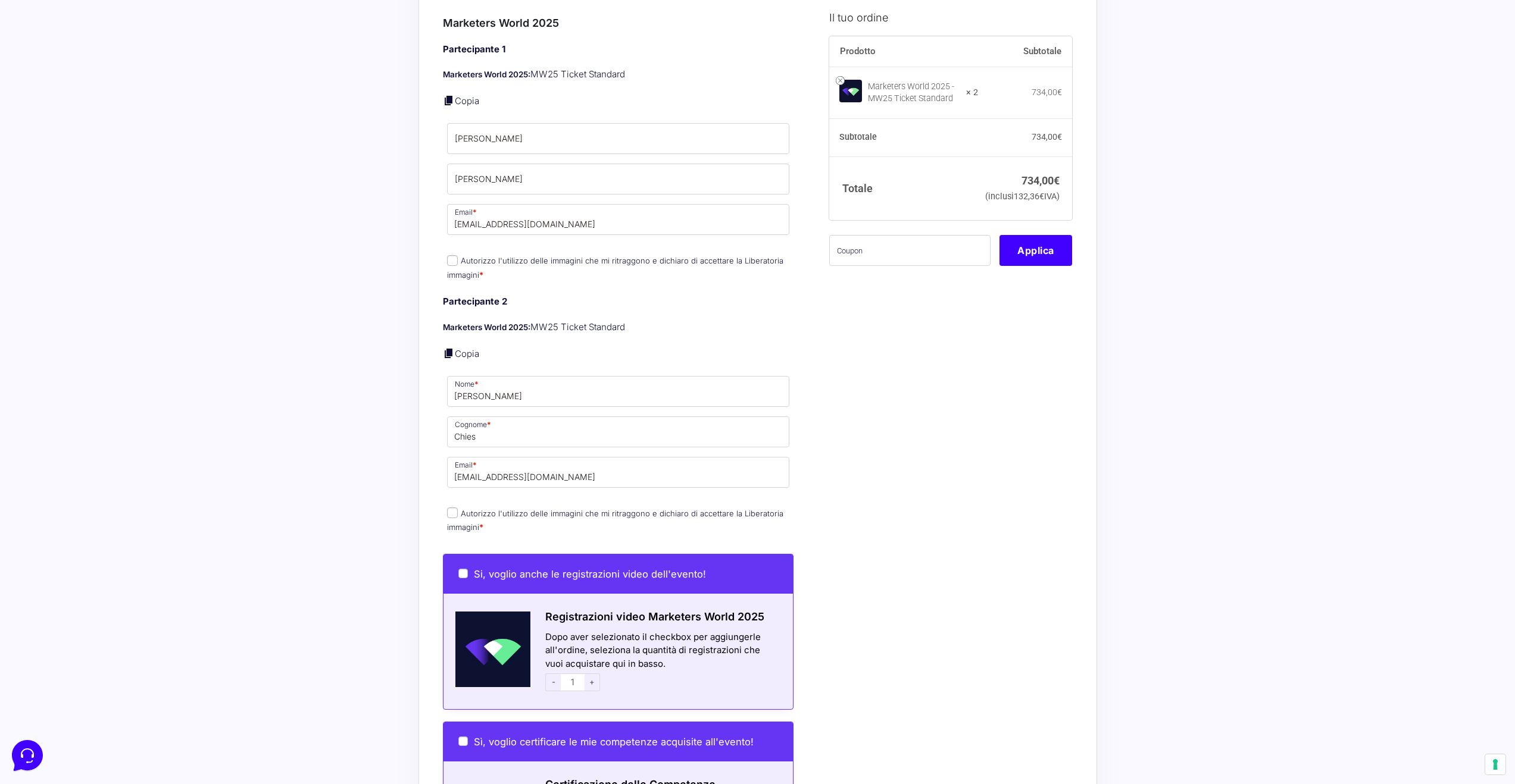
click at [459, 508] on label "Autorizzo l'utilizzo delle immagini che mi ritraggono e dichiaro di accettare l…" at bounding box center [615, 520] width 337 height 23
click at [458, 507] on input "Autorizzo l'utilizzo delle immagini che mi ritraggono e dichiaro di accettare l…" at bounding box center [452, 513] width 11 height 11
checkbox input "true"
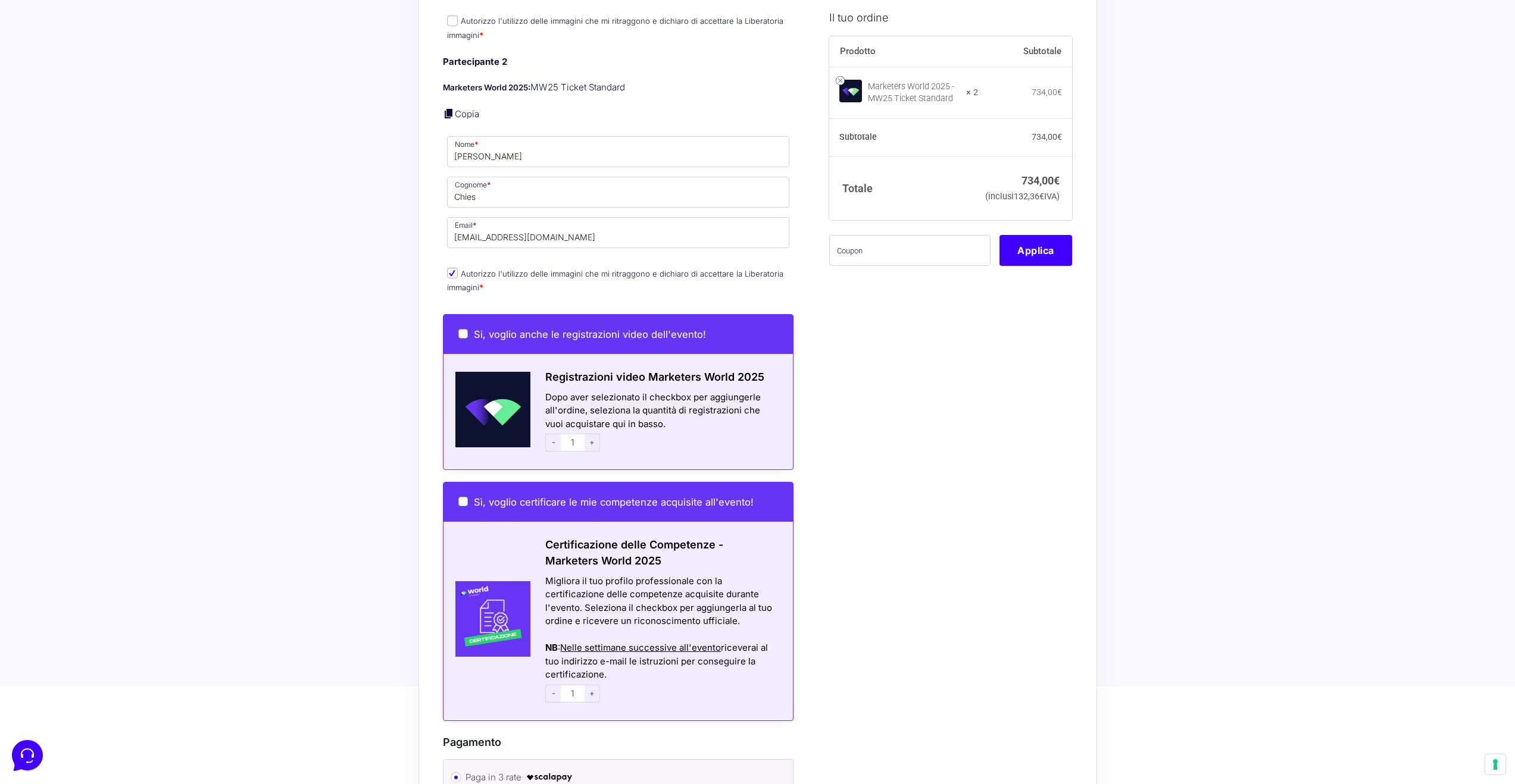
click at [494, 328] on span "Si, voglio anche le registrazioni video dell'evento!" at bounding box center [589, 334] width 232 height 12
click at [468, 329] on input "Si, voglio anche le registrazioni video dell'evento!" at bounding box center [463, 334] width 10 height 10
checkbox input "true"
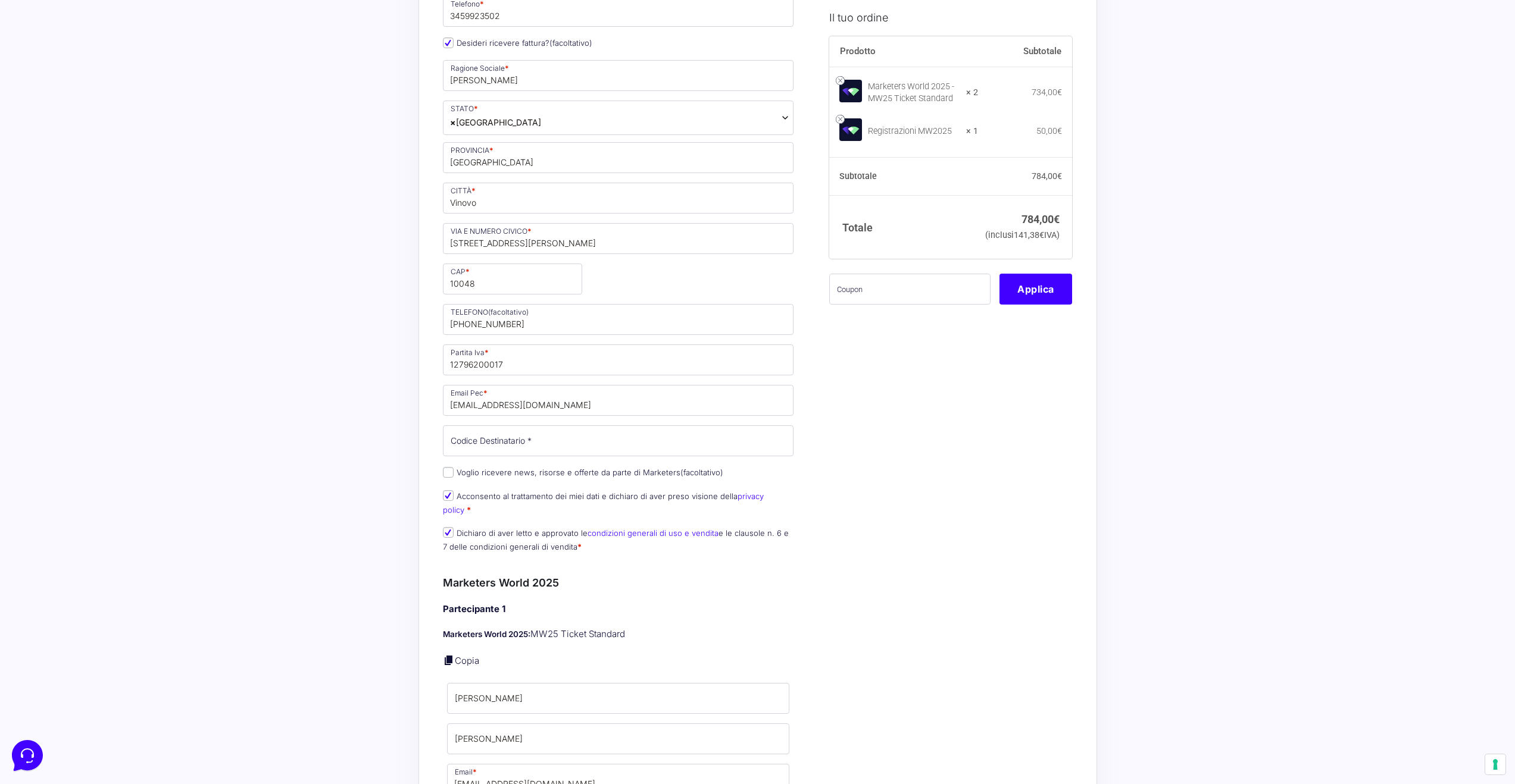
scroll to position [425, 0]
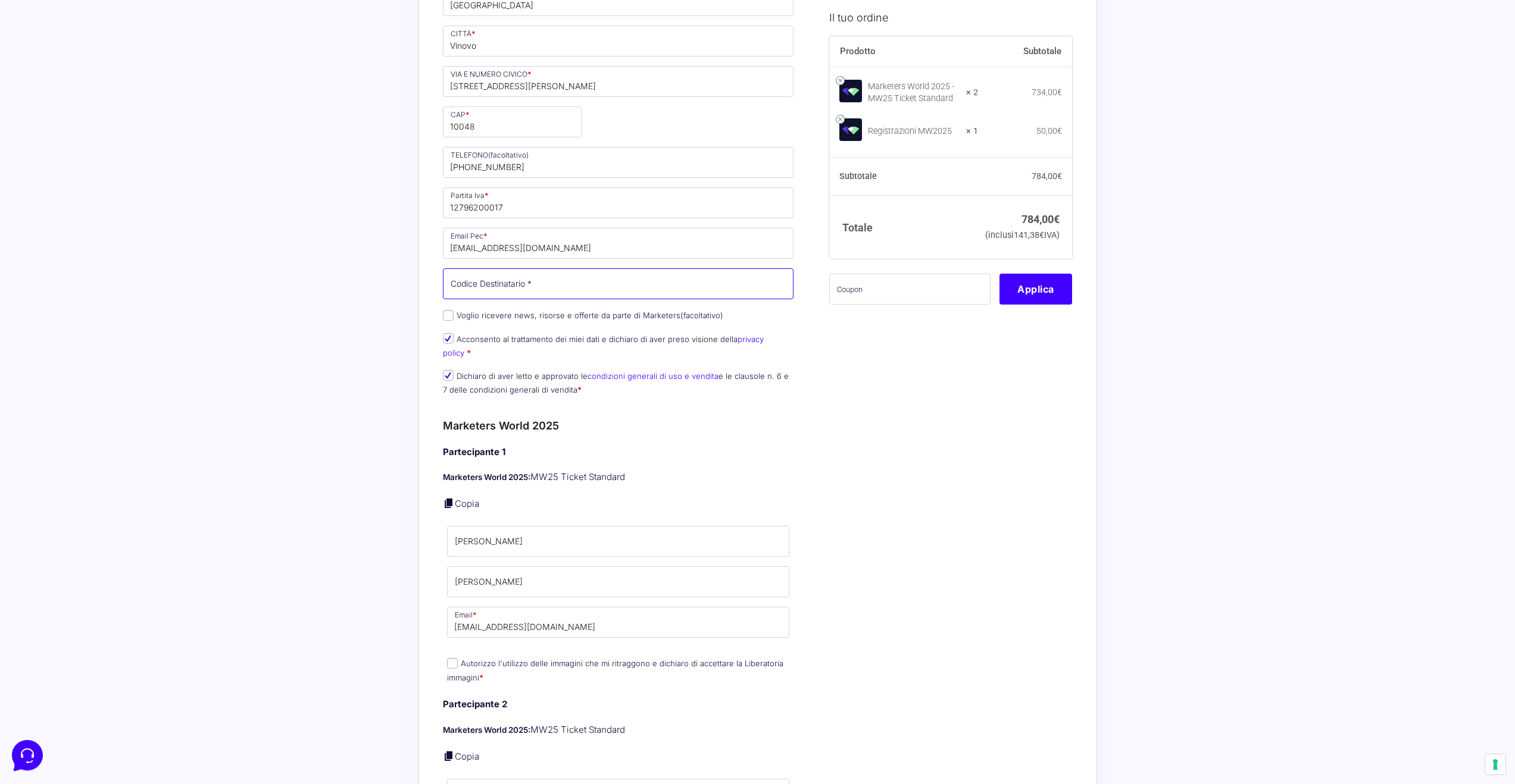
click at [514, 283] on input "Codice Destinatario *" at bounding box center [619, 284] width 351 height 31
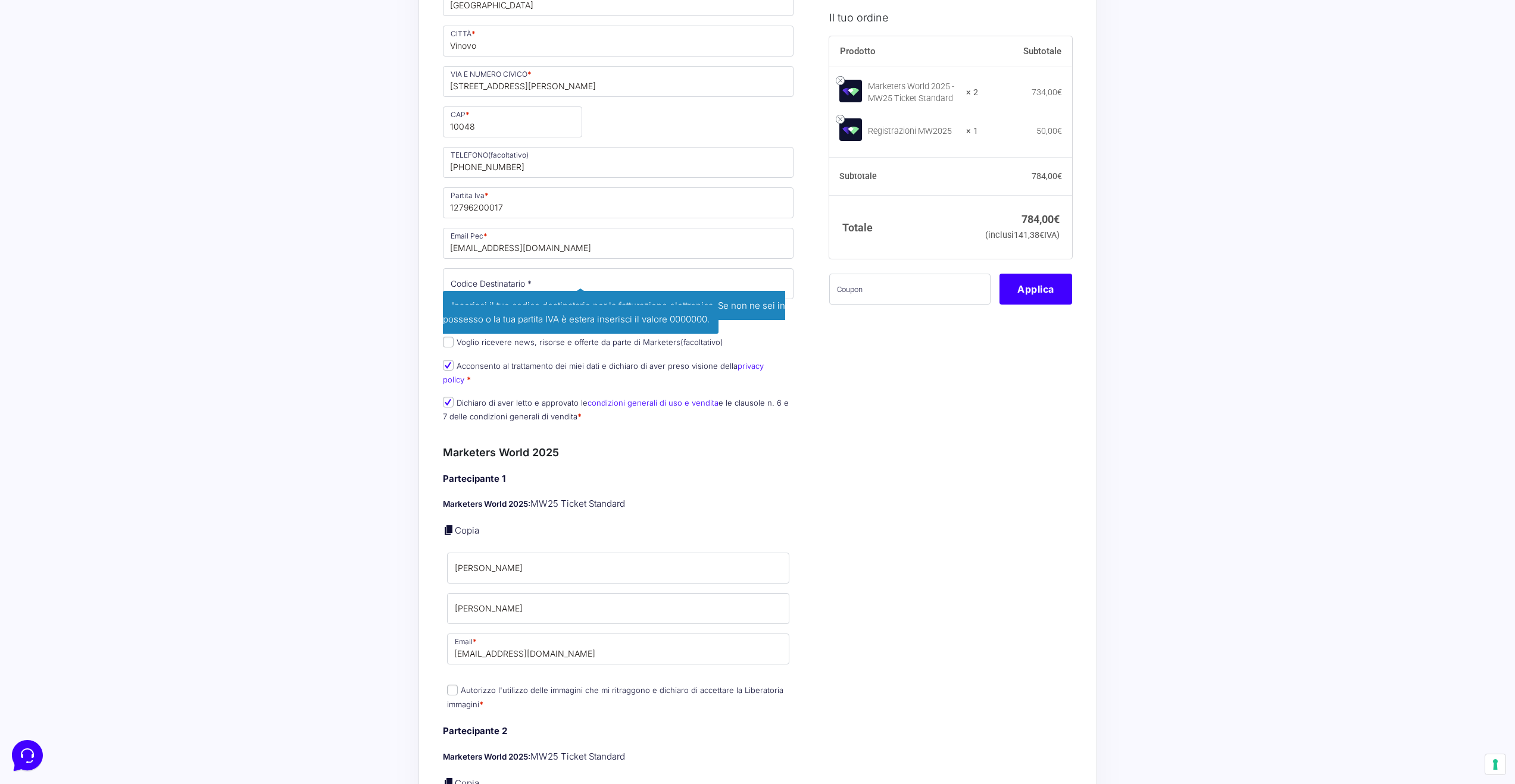
click at [395, 288] on div "Acquisti Protetti Reso Gratuito Pagamenti Flessibili Riepilogo Ordine 784,00 € …" at bounding box center [758, 685] width 1515 height 2220
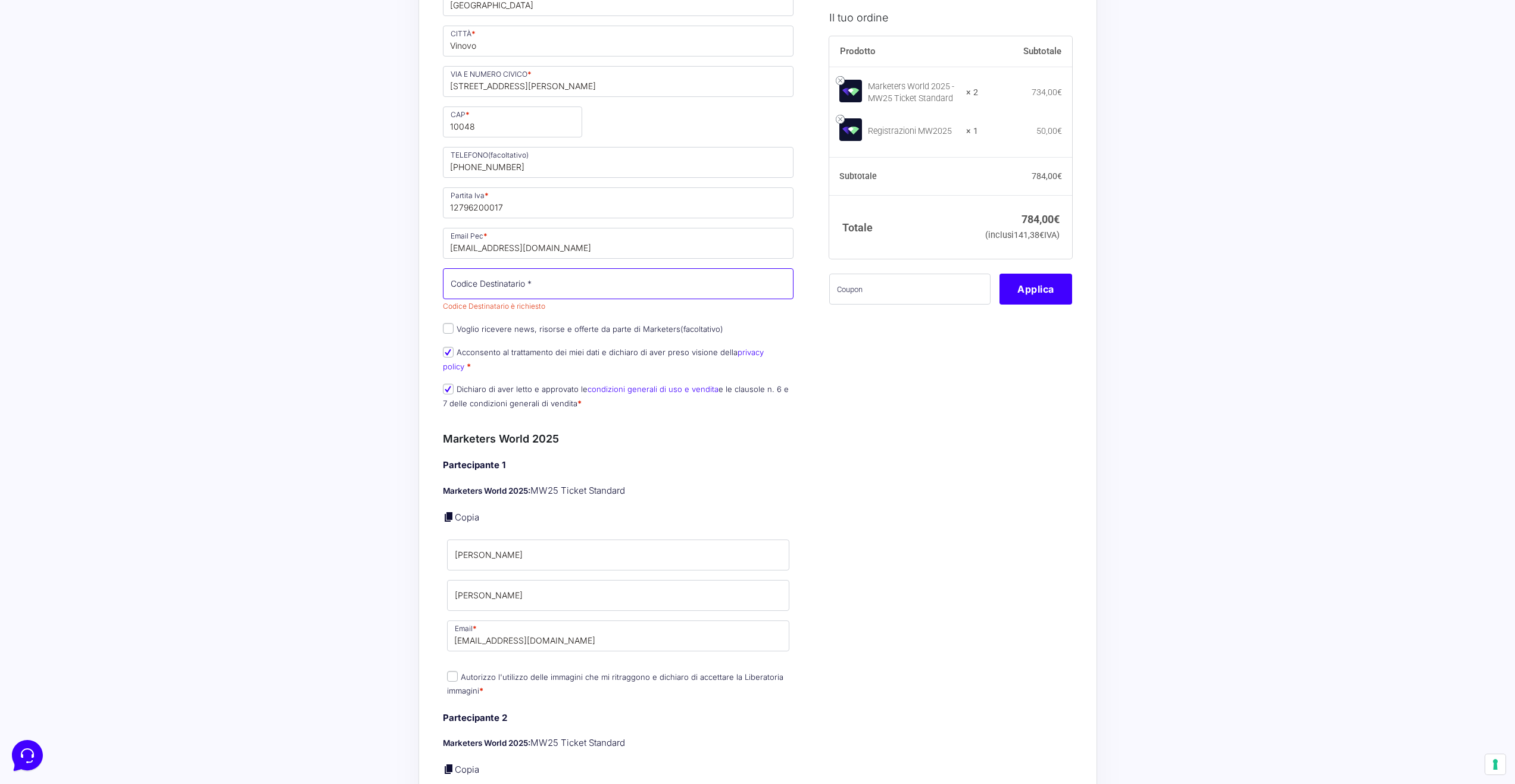
click at [530, 292] on input "Codice Destinatario *" at bounding box center [619, 284] width 351 height 31
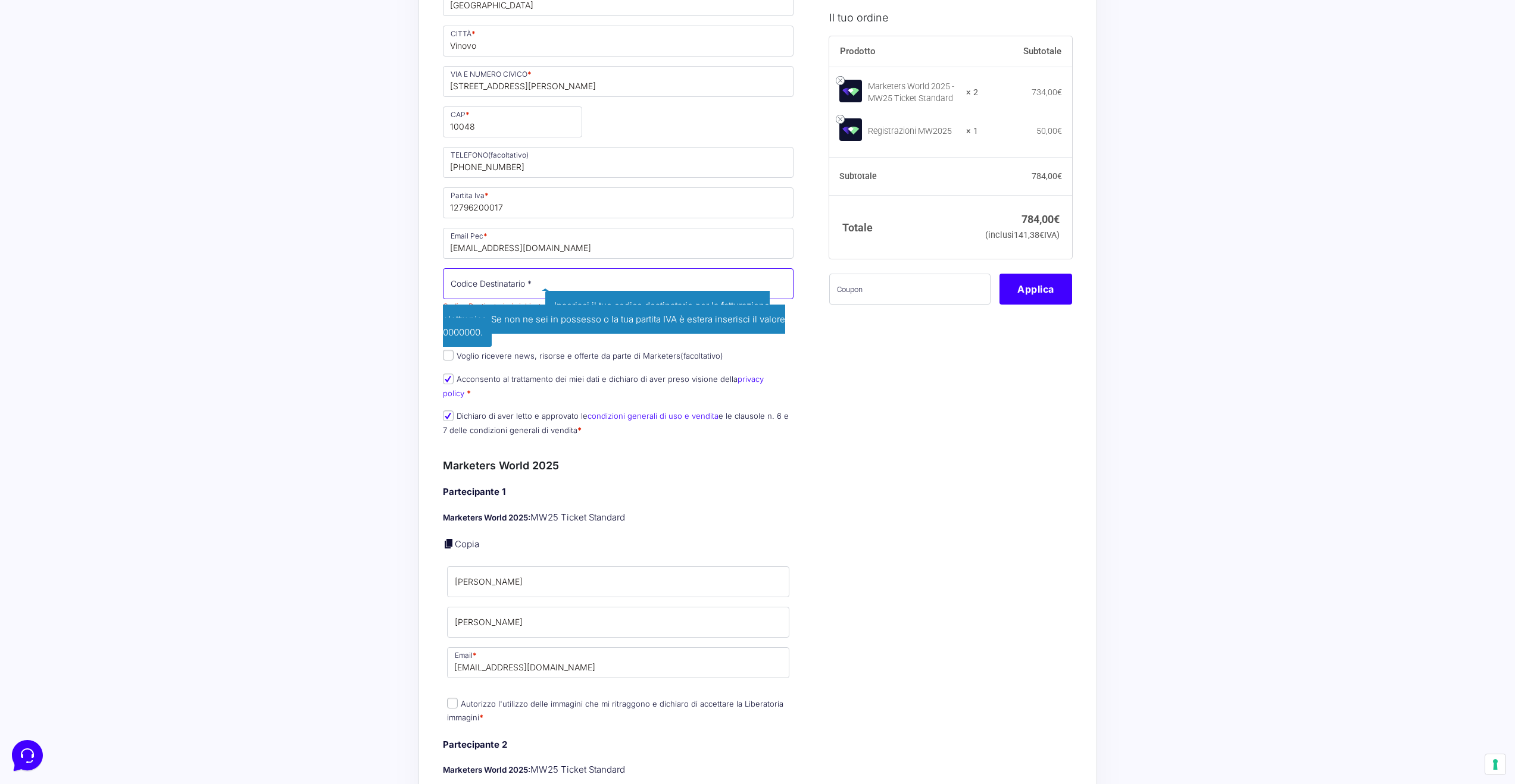
click at [586, 291] on input "Codice Destinatario *" at bounding box center [619, 284] width 351 height 31
click at [612, 345] on div "Nome * [PERSON_NAME] * [PERSON_NAME] Telefono * [PHONE_NUMBER] Desideri ricever…" at bounding box center [619, 121] width 360 height 648
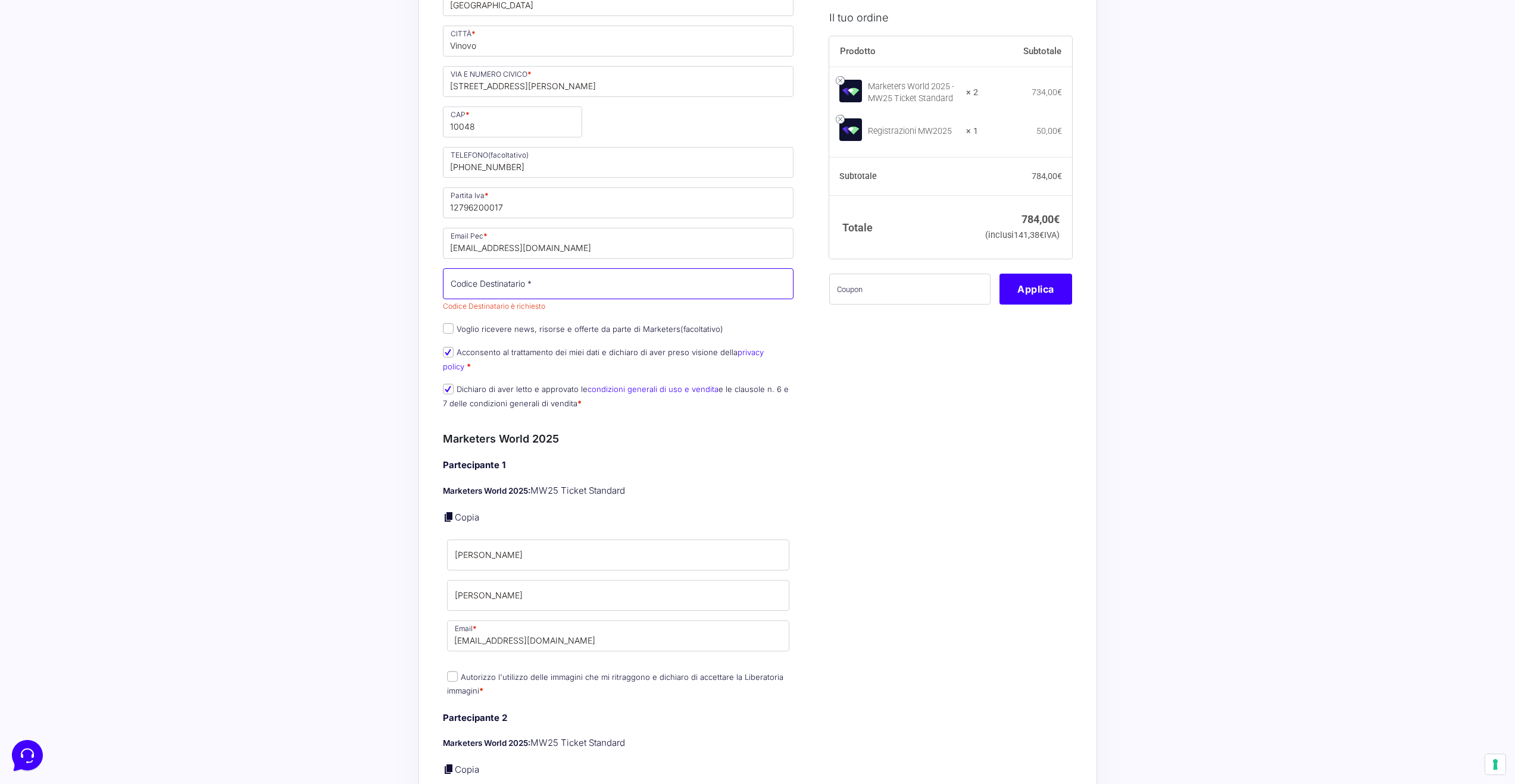
click at [583, 284] on input "Codice Destinatario *" at bounding box center [619, 284] width 351 height 31
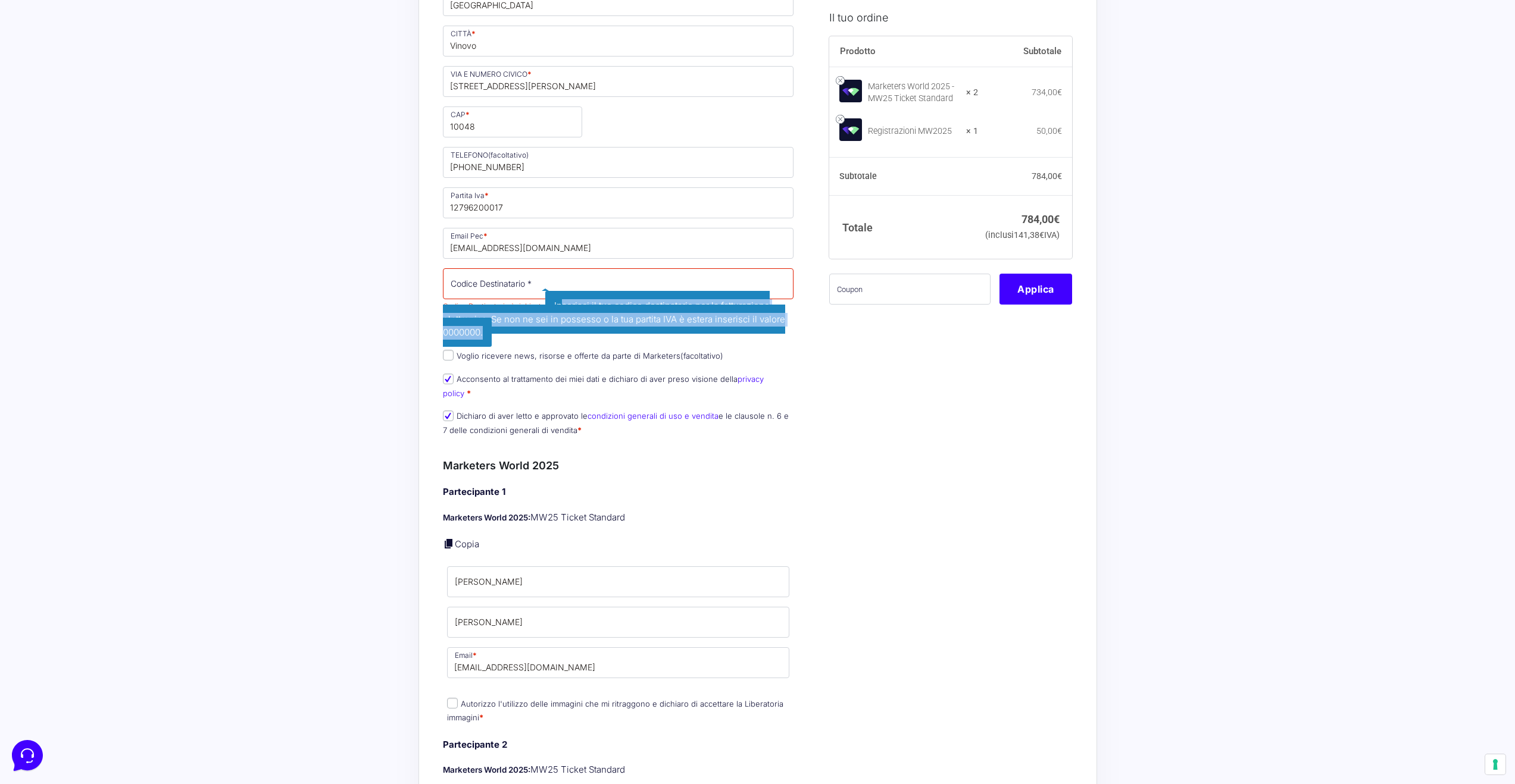
drag, startPoint x: 559, startPoint y: 302, endPoint x: 682, endPoint y: 331, distance: 126.4
click at [682, 331] on span "Inserisci il tuo codice destinatario per la fatturazione elettronica. Se non ne…" at bounding box center [614, 319] width 342 height 55
click at [501, 292] on input "Codice Destinatario *" at bounding box center [619, 284] width 351 height 31
click at [512, 281] on input "Codice Destinatario *" at bounding box center [619, 284] width 351 height 31
type input "0000000"
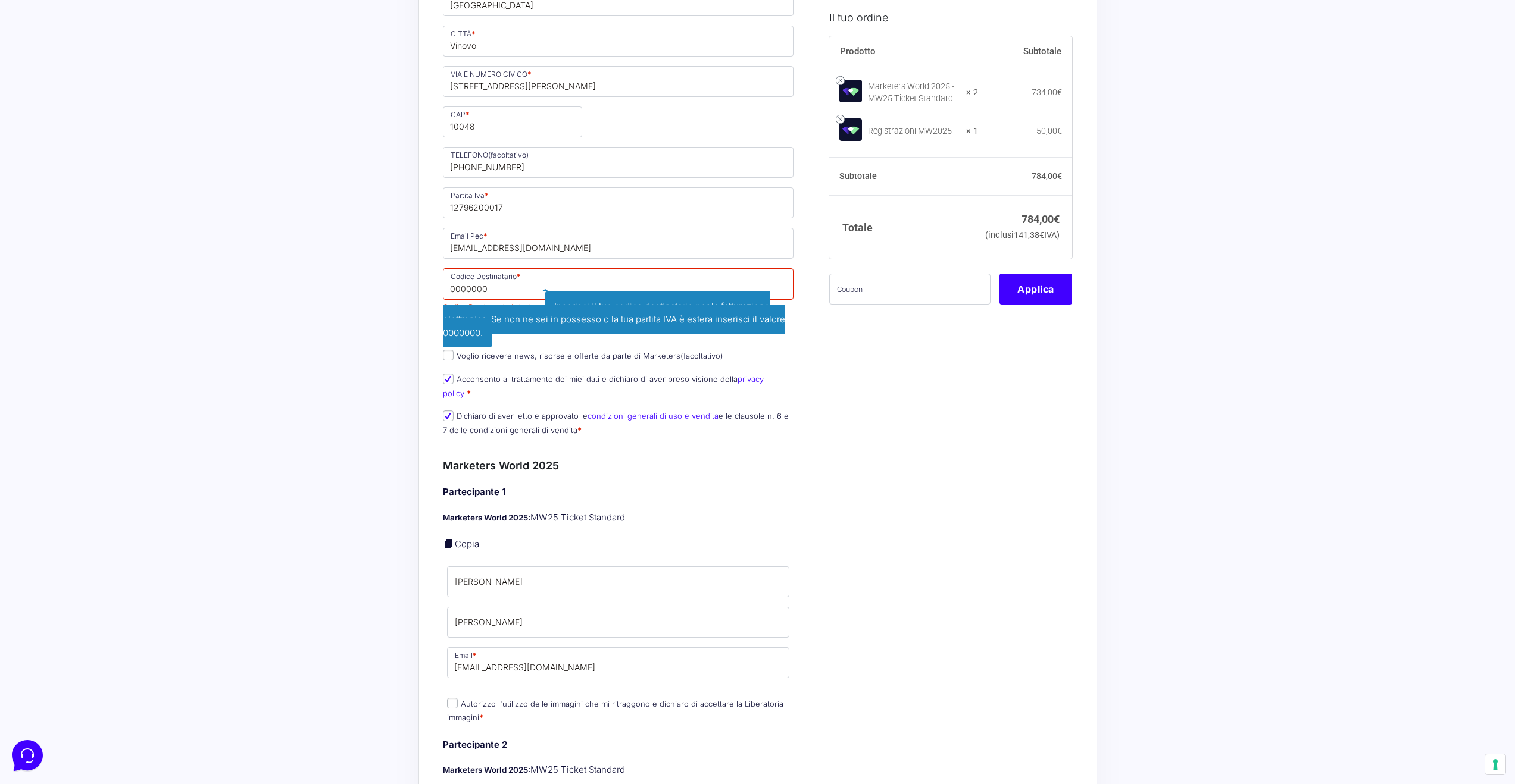
click at [270, 354] on div "Acquisti Protetti Reso Gratuito Pagamenti Flessibili Riepilogo Ordine 784,00 € …" at bounding box center [758, 691] width 1515 height 2233
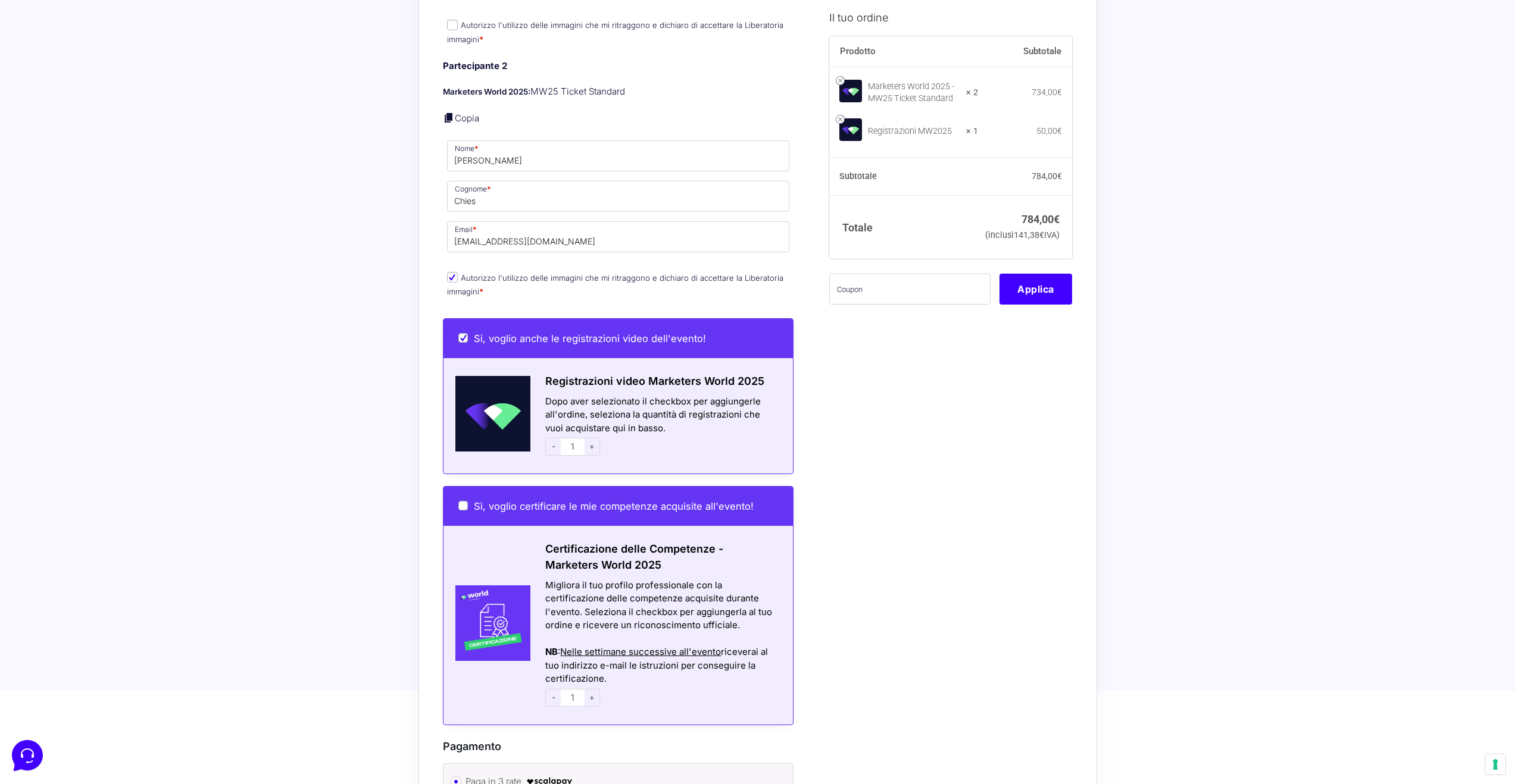
scroll to position [1078, 0]
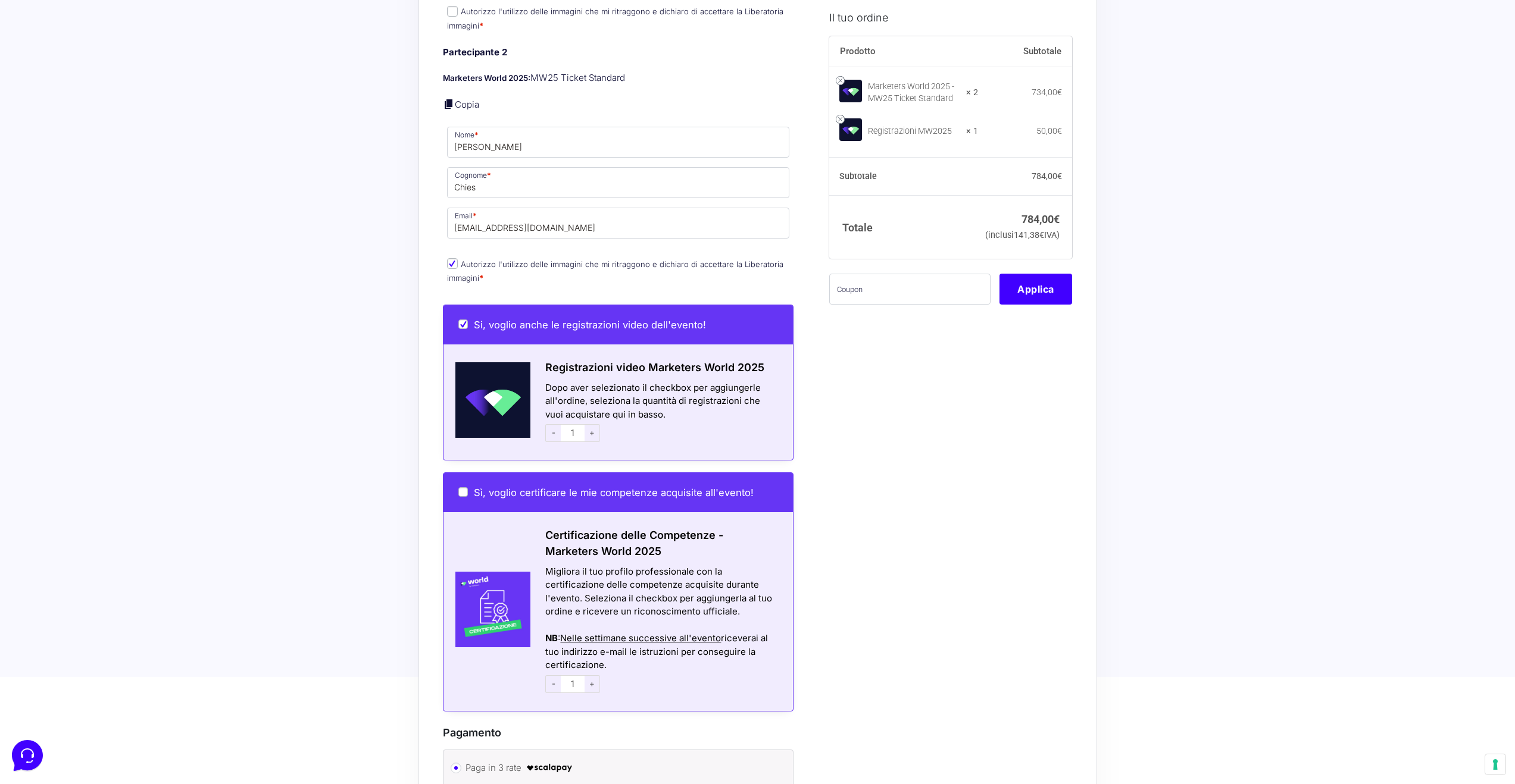
click at [464, 319] on label "Si, voglio anche le registrazioni video dell'evento!" at bounding box center [582, 324] width 248 height 12
click at [464, 320] on input "Si, voglio anche le registrazioni video dell'evento!" at bounding box center [463, 324] width 10 height 10
checkbox input "false"
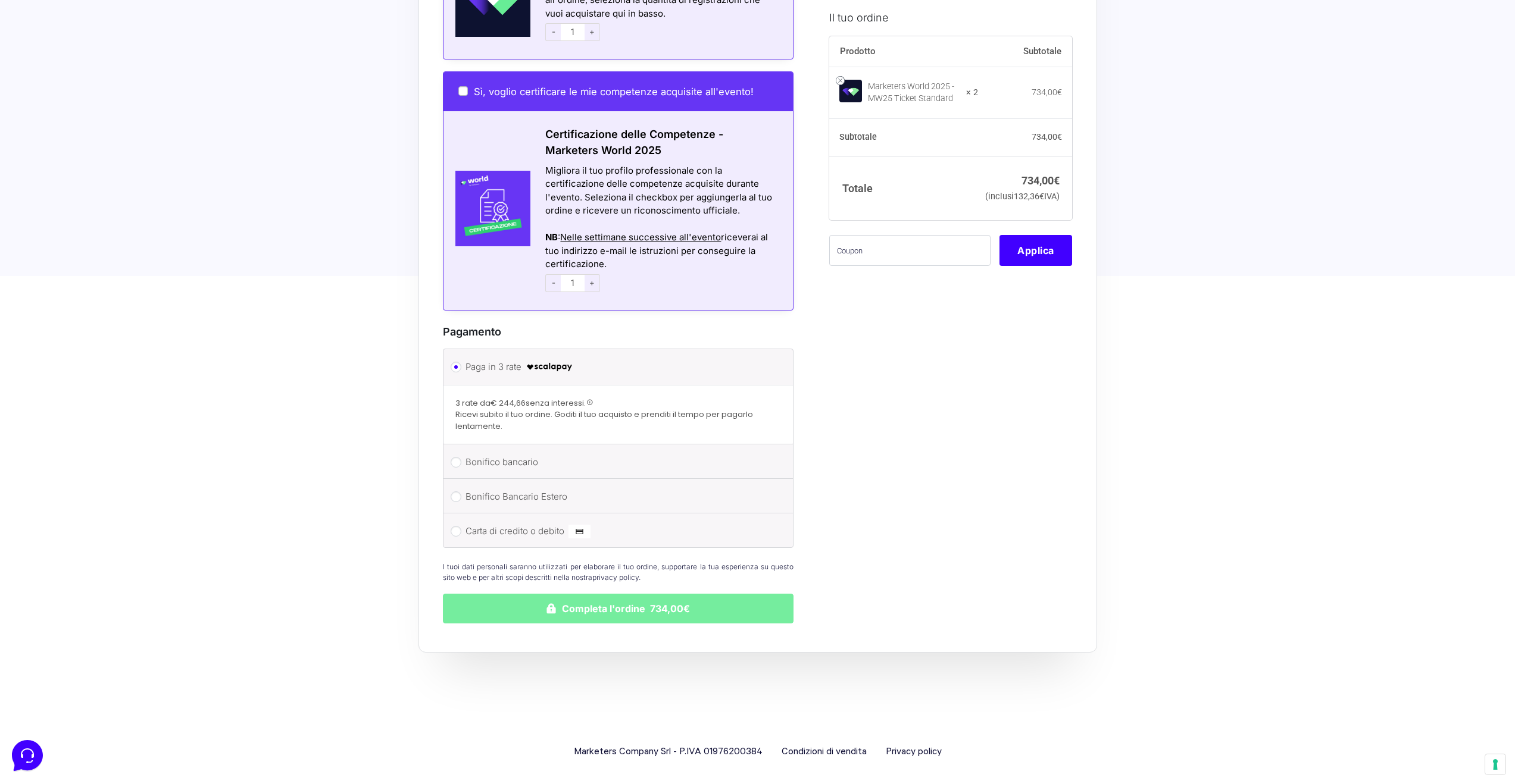
click at [551, 613] on button "Completa l'ordine 734,00€" at bounding box center [619, 608] width 351 height 30
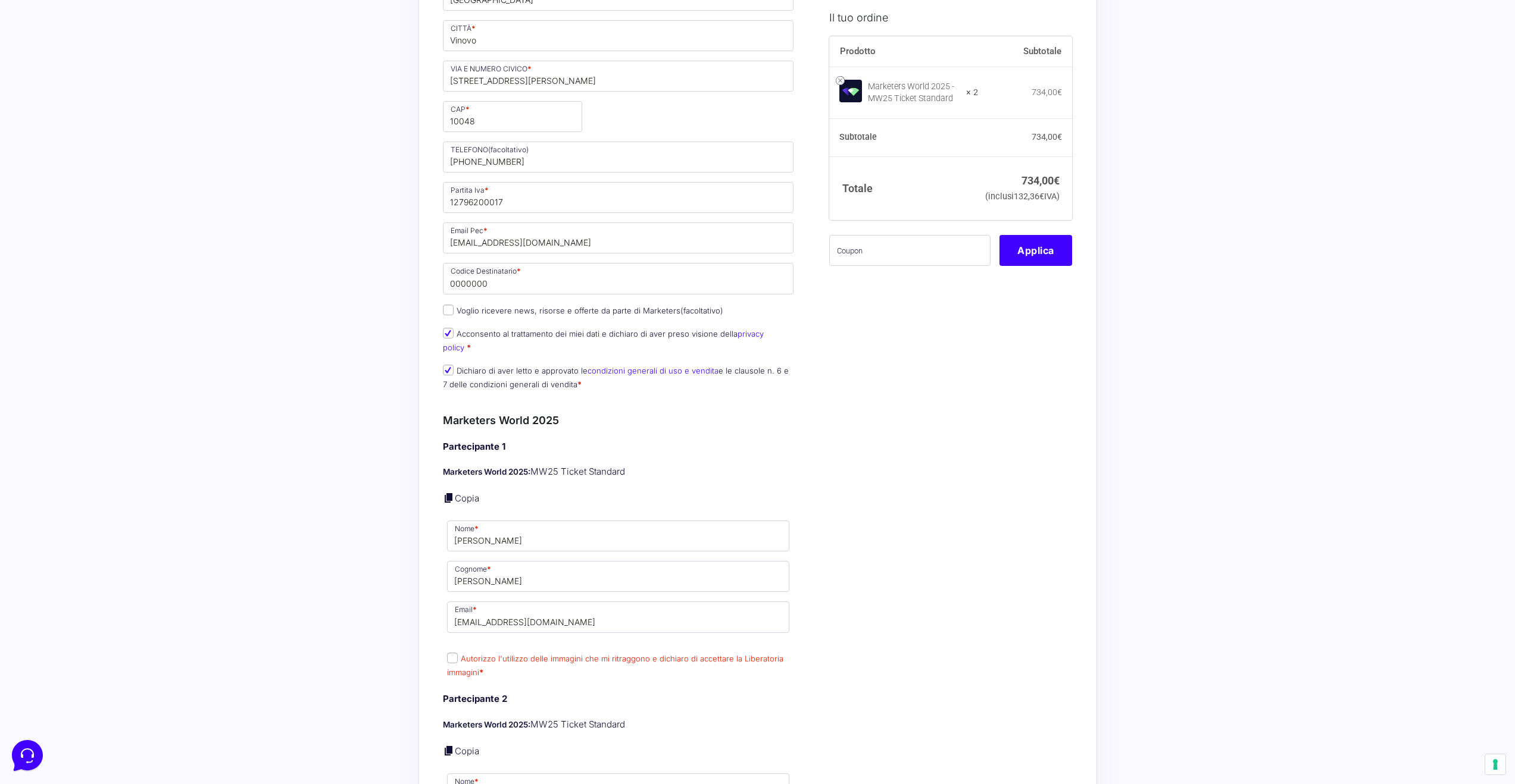
scroll to position [506, 0]
click at [453, 662] on label "Autorizzo l'utilizzo delle immagini che mi ritraggono e dichiaro di accettare l…" at bounding box center [615, 665] width 337 height 23
click at [453, 662] on input "Autorizzo l'utilizzo delle immagini che mi ritraggono e dichiaro di accettare l…" at bounding box center [452, 658] width 11 height 11
checkbox input "true"
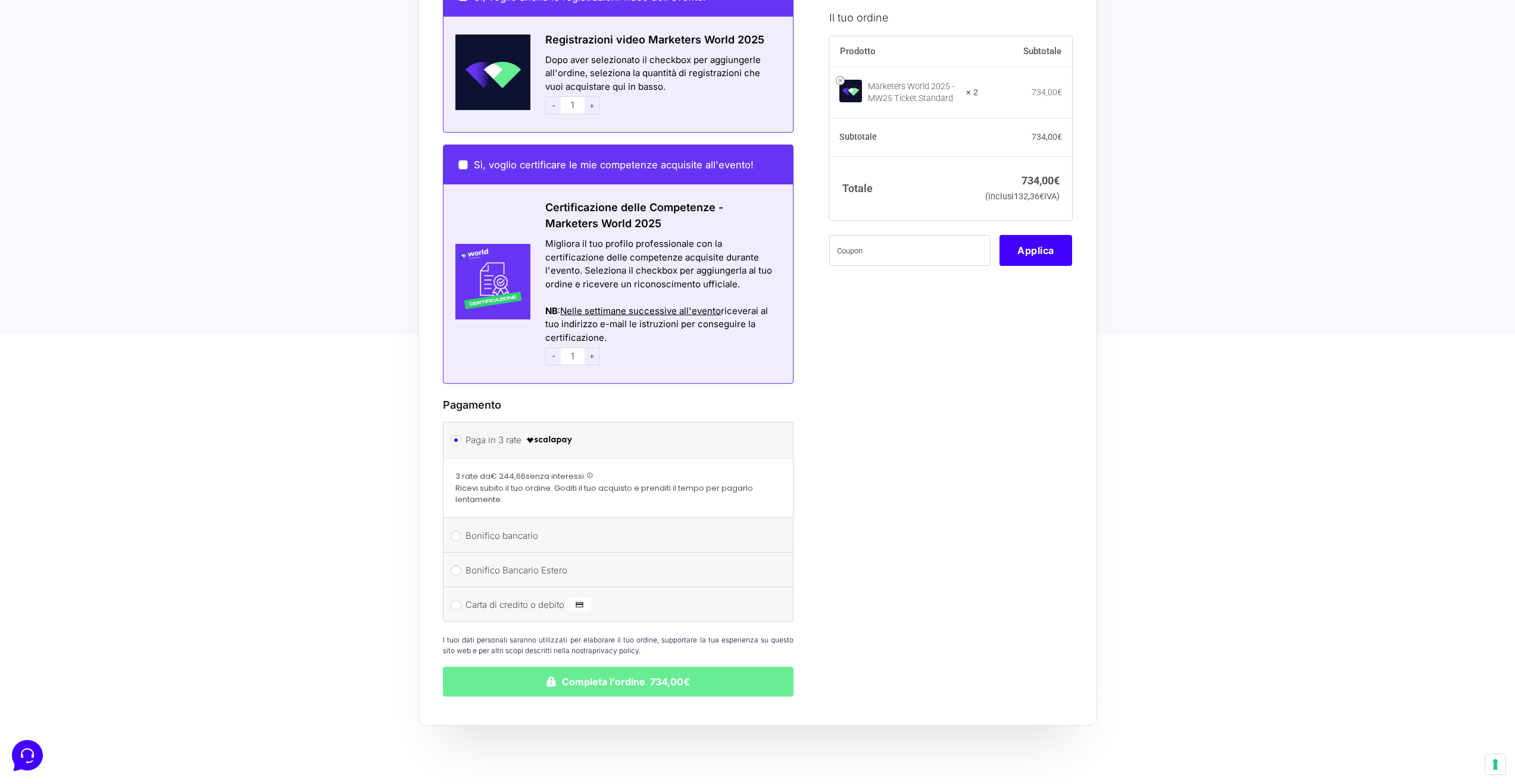
scroll to position [1565, 0]
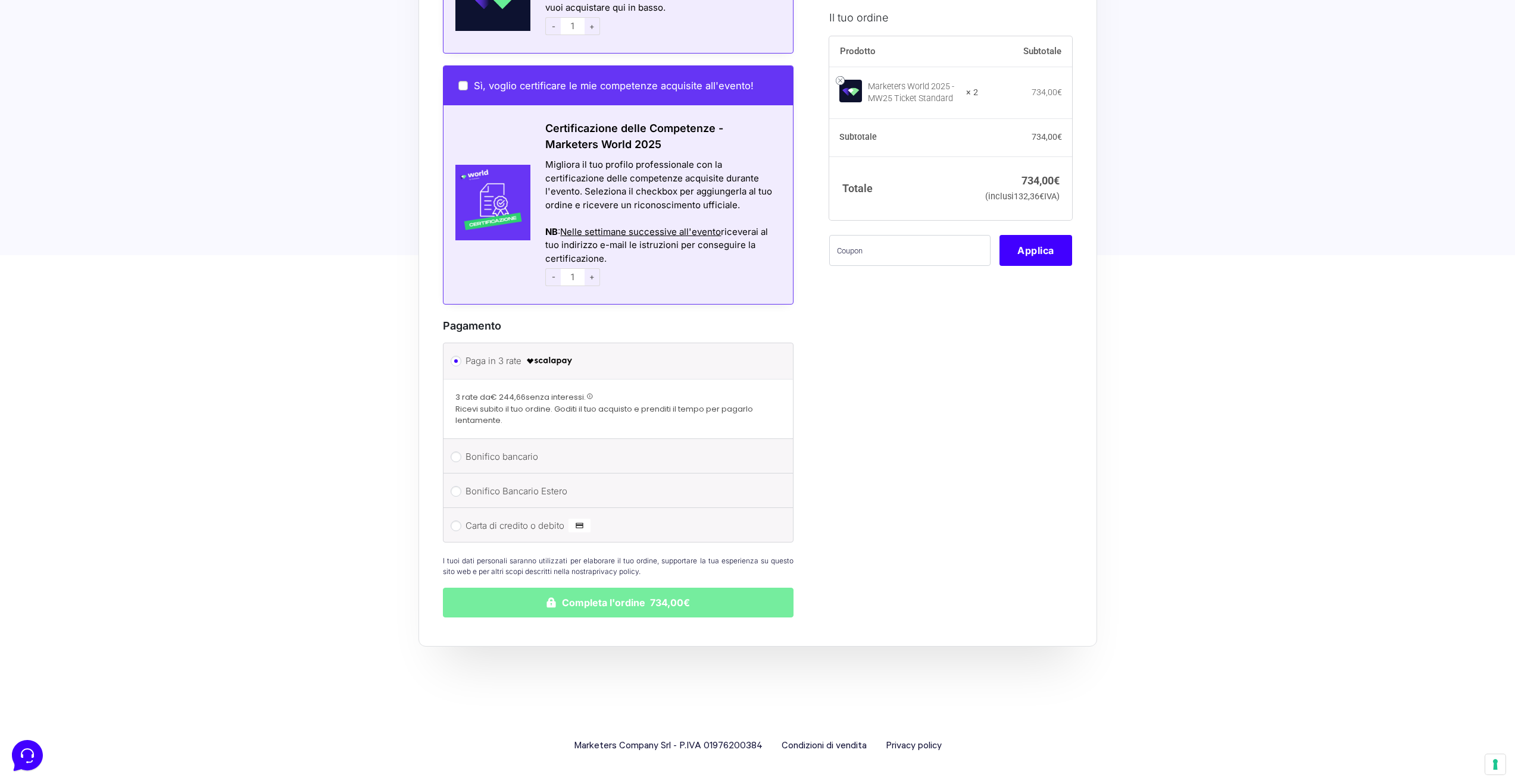
click at [478, 598] on button "Completa l'ordine 734,00€" at bounding box center [619, 602] width 351 height 30
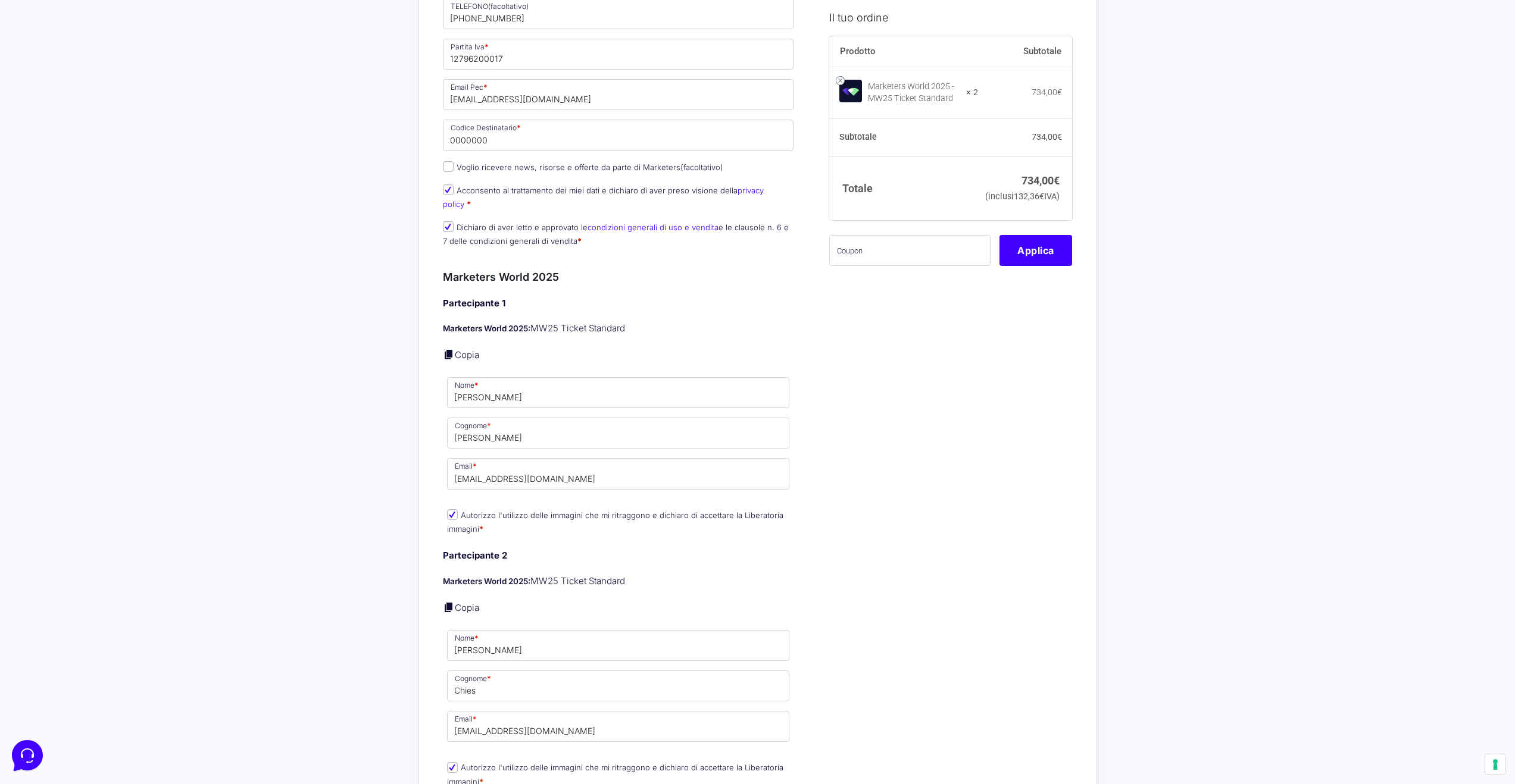
scroll to position [888, 0]
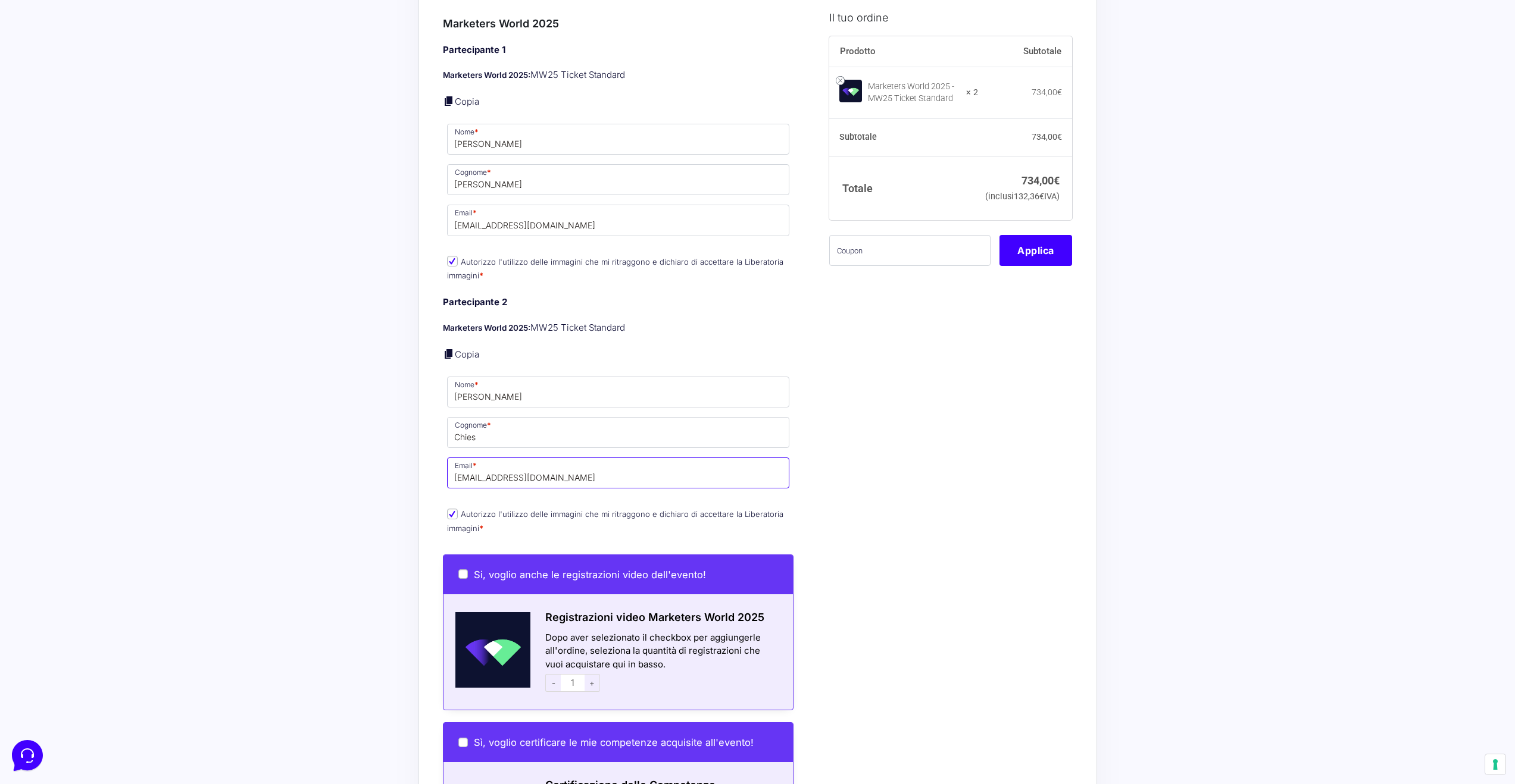
click at [590, 475] on input "[EMAIL_ADDRESS][DOMAIN_NAME]" at bounding box center [618, 473] width 343 height 31
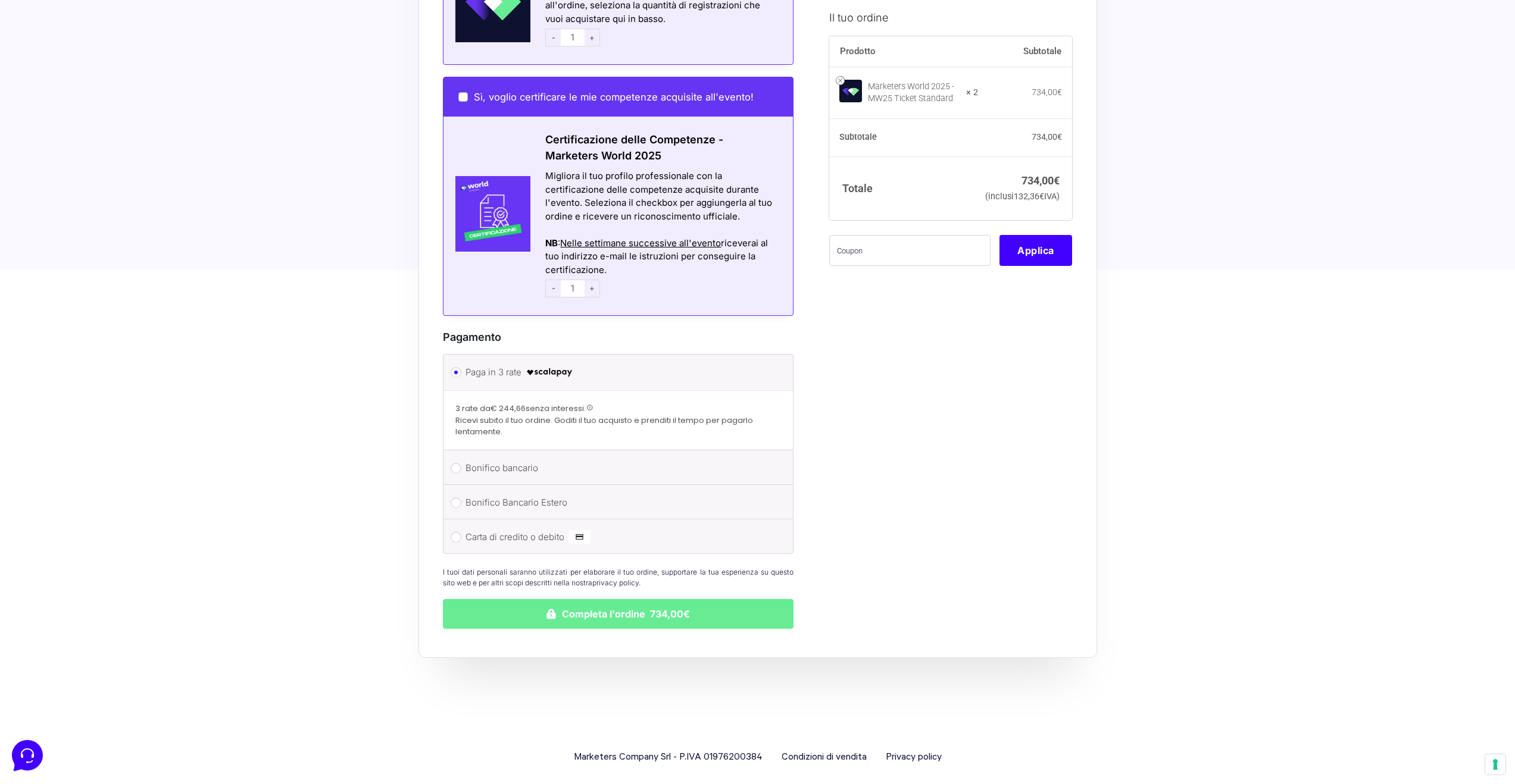
scroll to position [1551, 0]
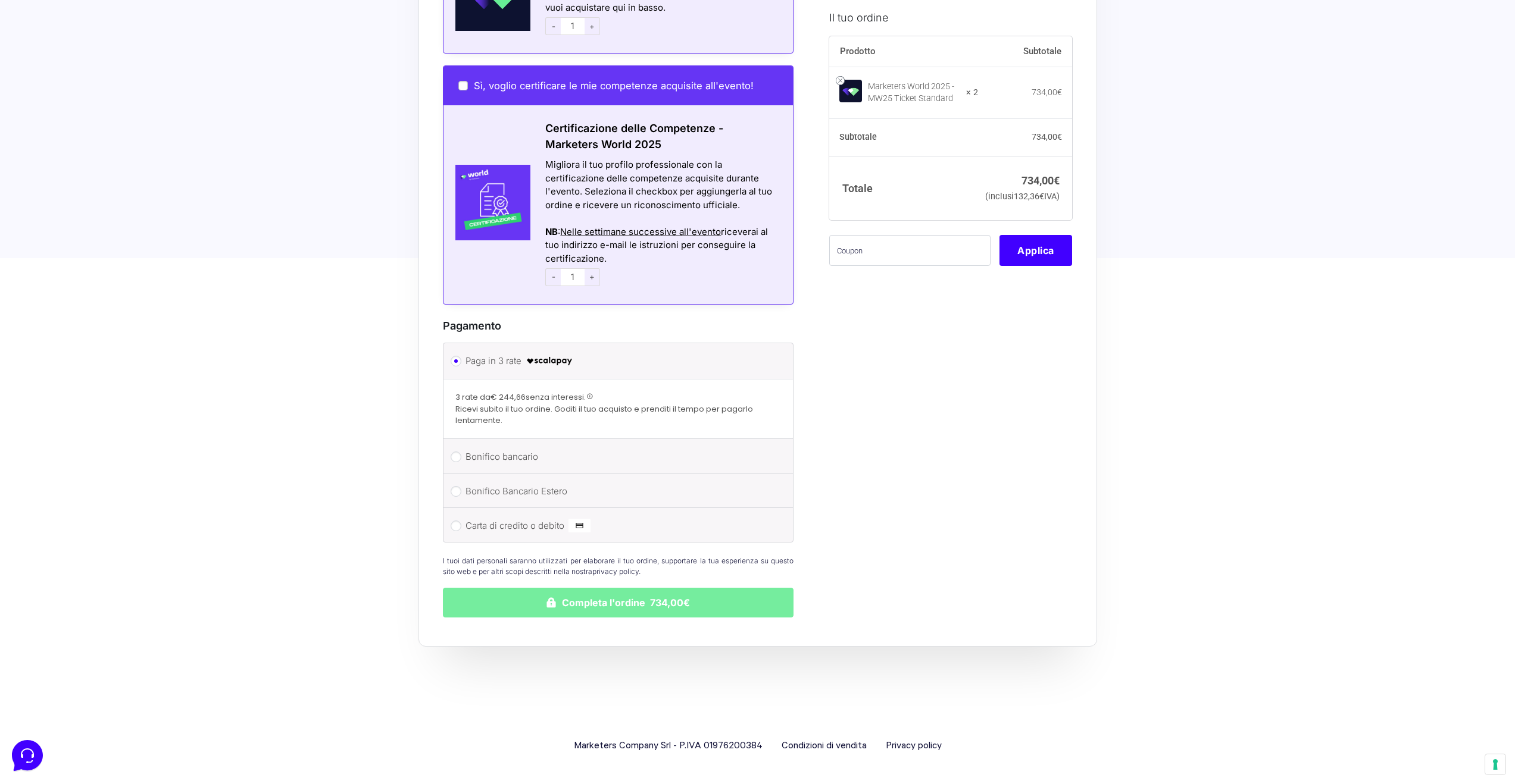
type input "[EMAIL_ADDRESS][DOMAIN_NAME]"
click at [653, 609] on button "Completa l'ordine 734,00€" at bounding box center [619, 602] width 351 height 30
